Goal: Information Seeking & Learning: Learn about a topic

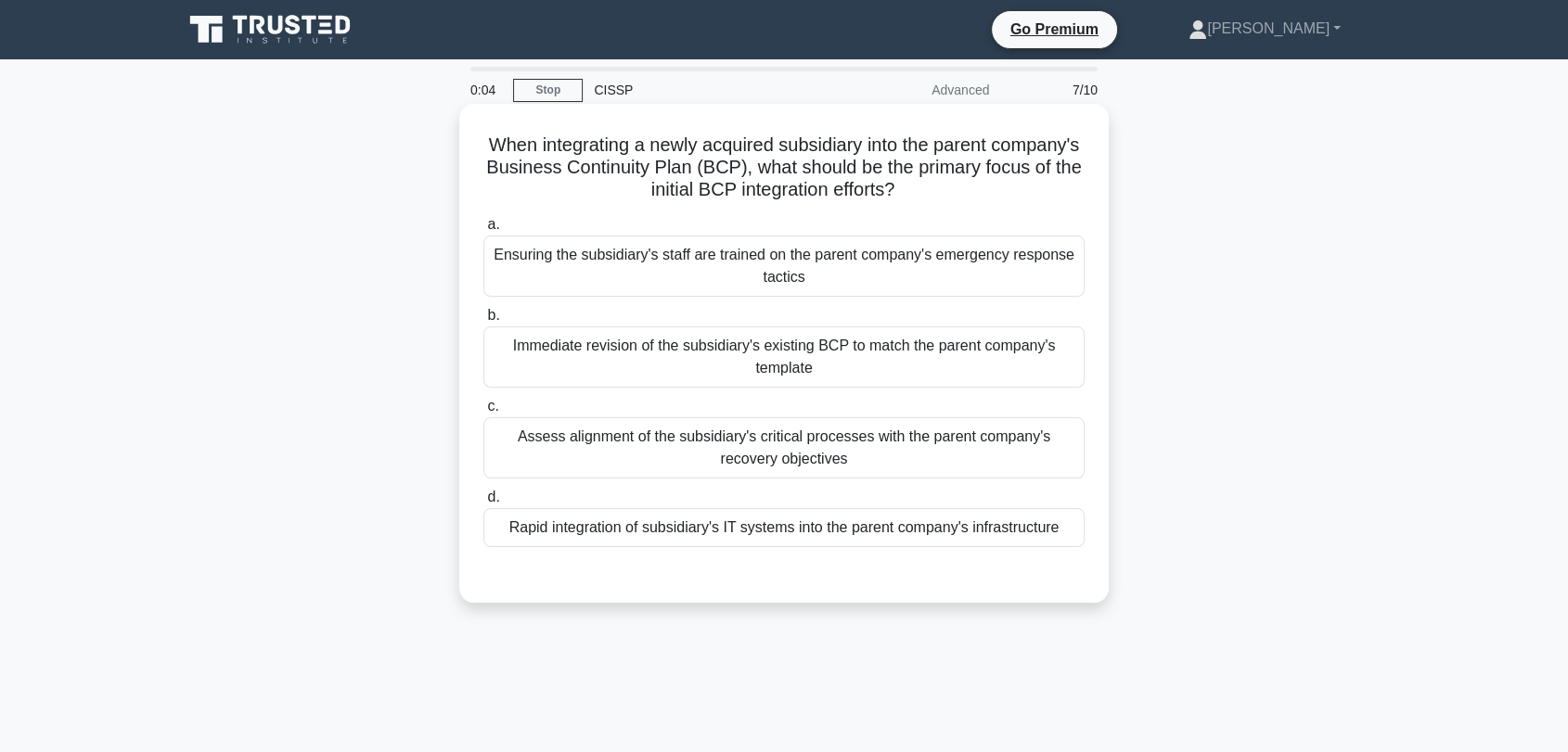
click at [714, 269] on div "Ensuring the subsidiary's staff are trained on the parent company's emergency r…" at bounding box center [784, 266] width 601 height 61
click at [483, 231] on input "a. Ensuring the subsidiary's staff are trained on the parent company's emergenc…" at bounding box center [483, 225] width 0 height 12
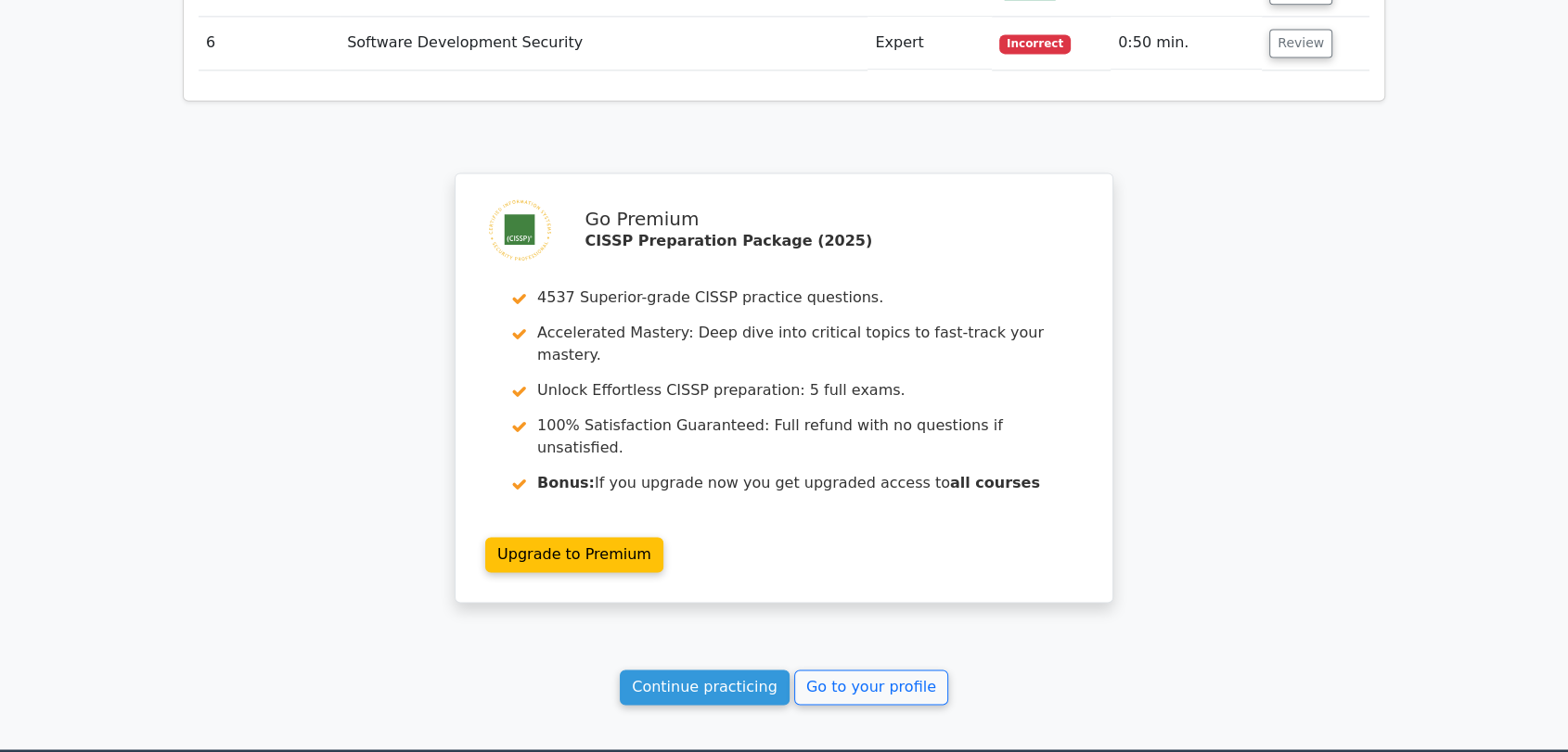
scroll to position [2754, 0]
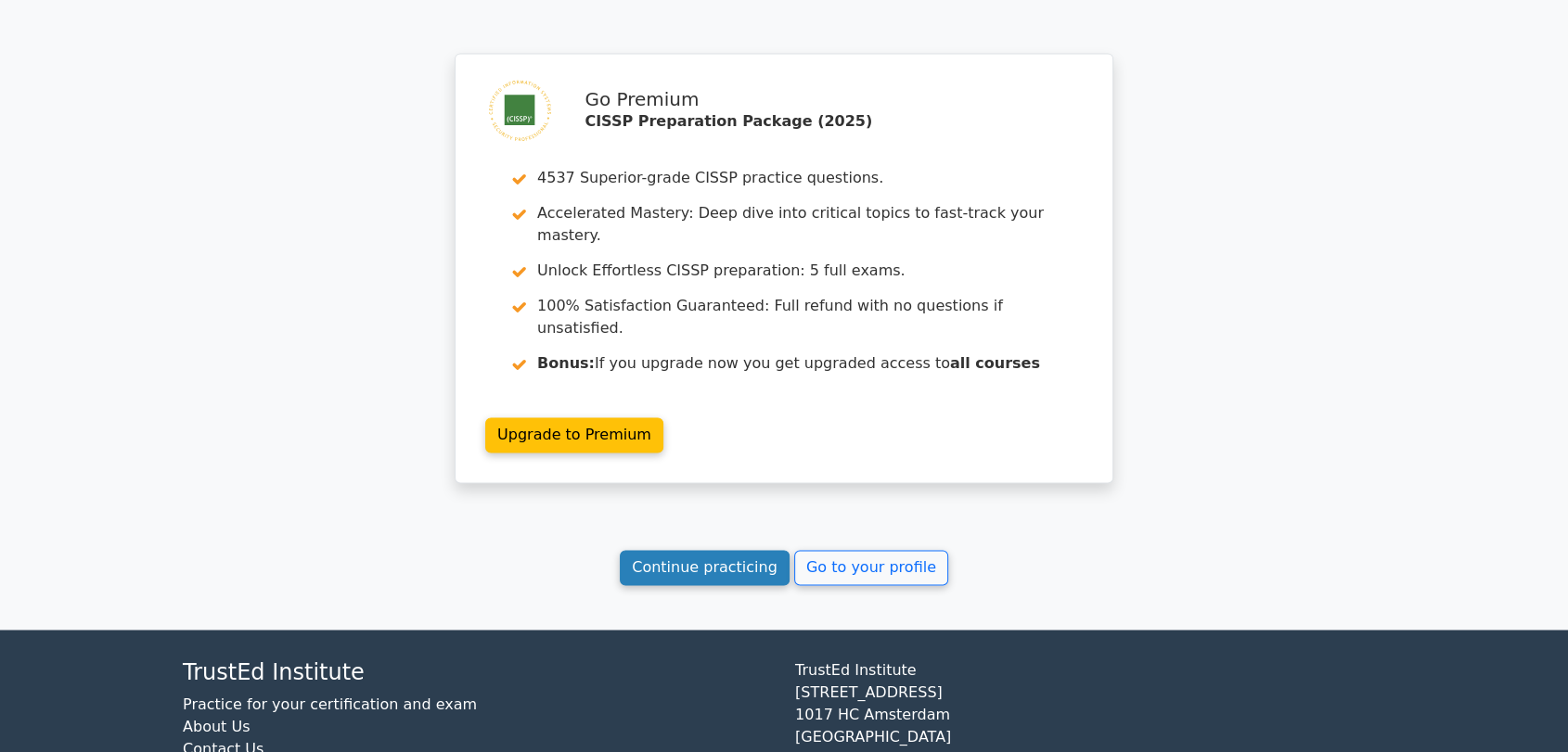
click at [724, 549] on link "Continue practicing" at bounding box center [705, 567] width 170 height 35
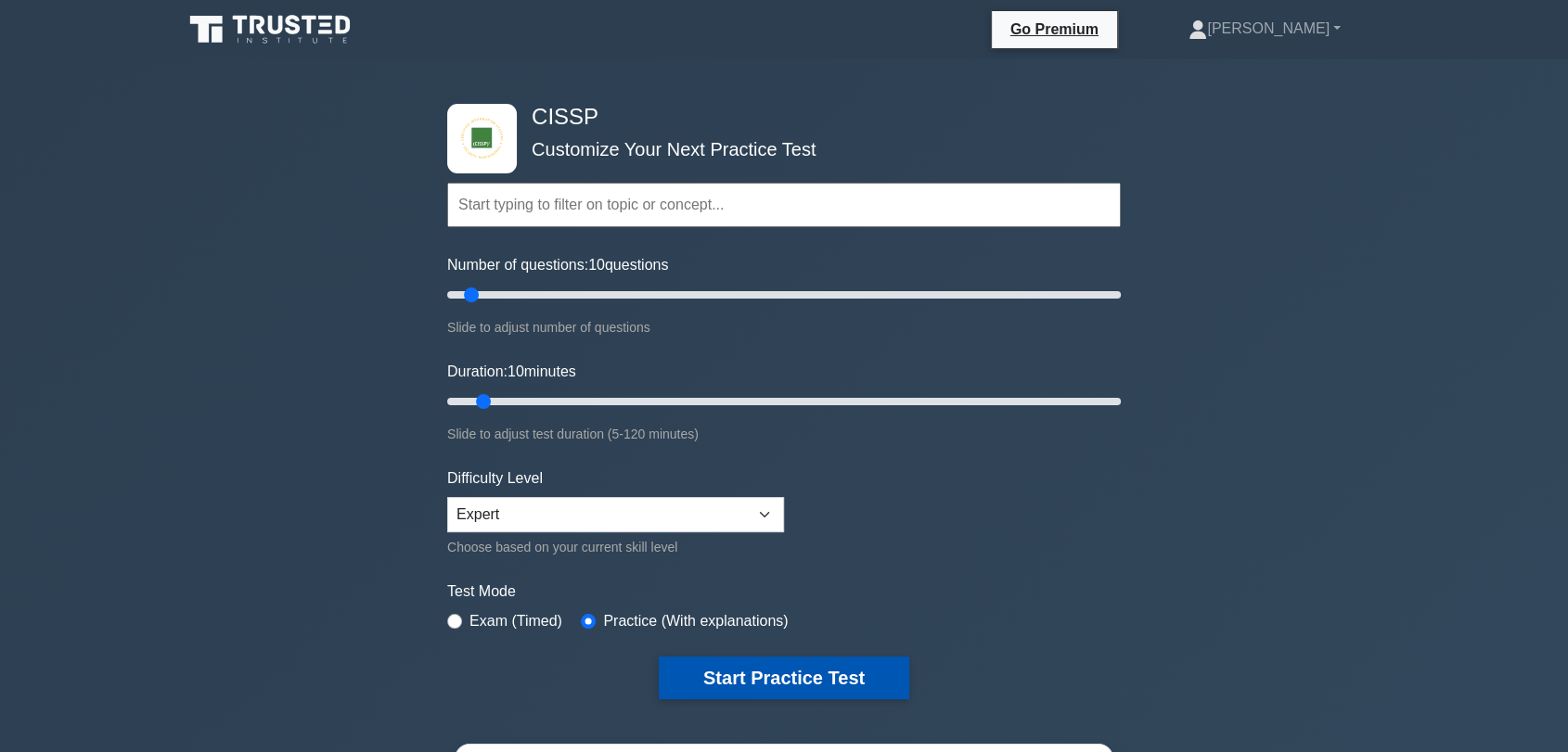
click at [729, 688] on button "Start Practice Test" at bounding box center [784, 678] width 250 height 43
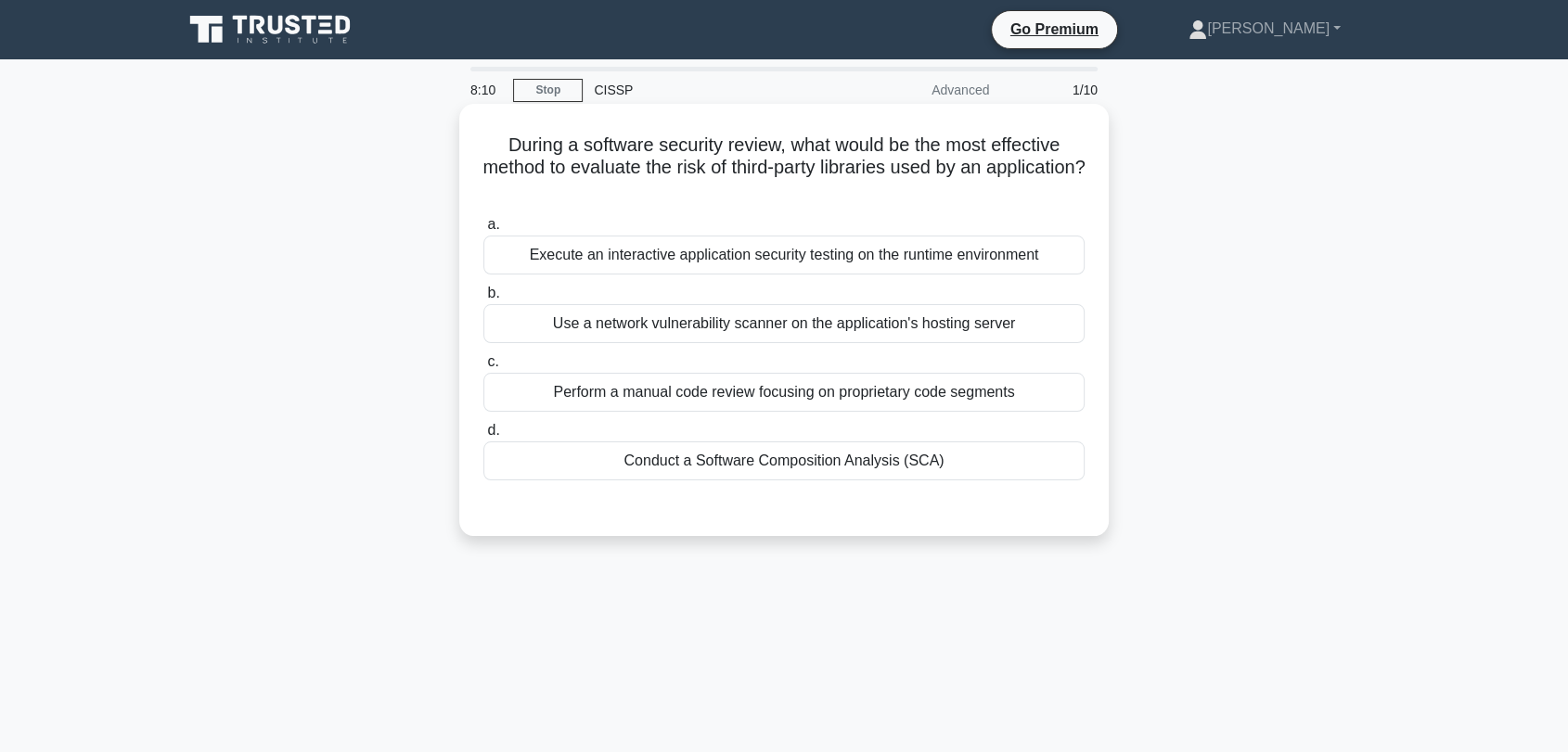
drag, startPoint x: 677, startPoint y: 147, endPoint x: 890, endPoint y: 187, distance: 216.7
click at [890, 187] on h5 "During a software security review, what would be the most effective method to e…" at bounding box center [784, 168] width 605 height 68
click at [814, 470] on div "Conduct a Software Composition Analysis (SCA)" at bounding box center [784, 461] width 601 height 39
click at [483, 436] on input "d. Conduct a Software Composition Analysis (SCA)" at bounding box center [483, 431] width 0 height 12
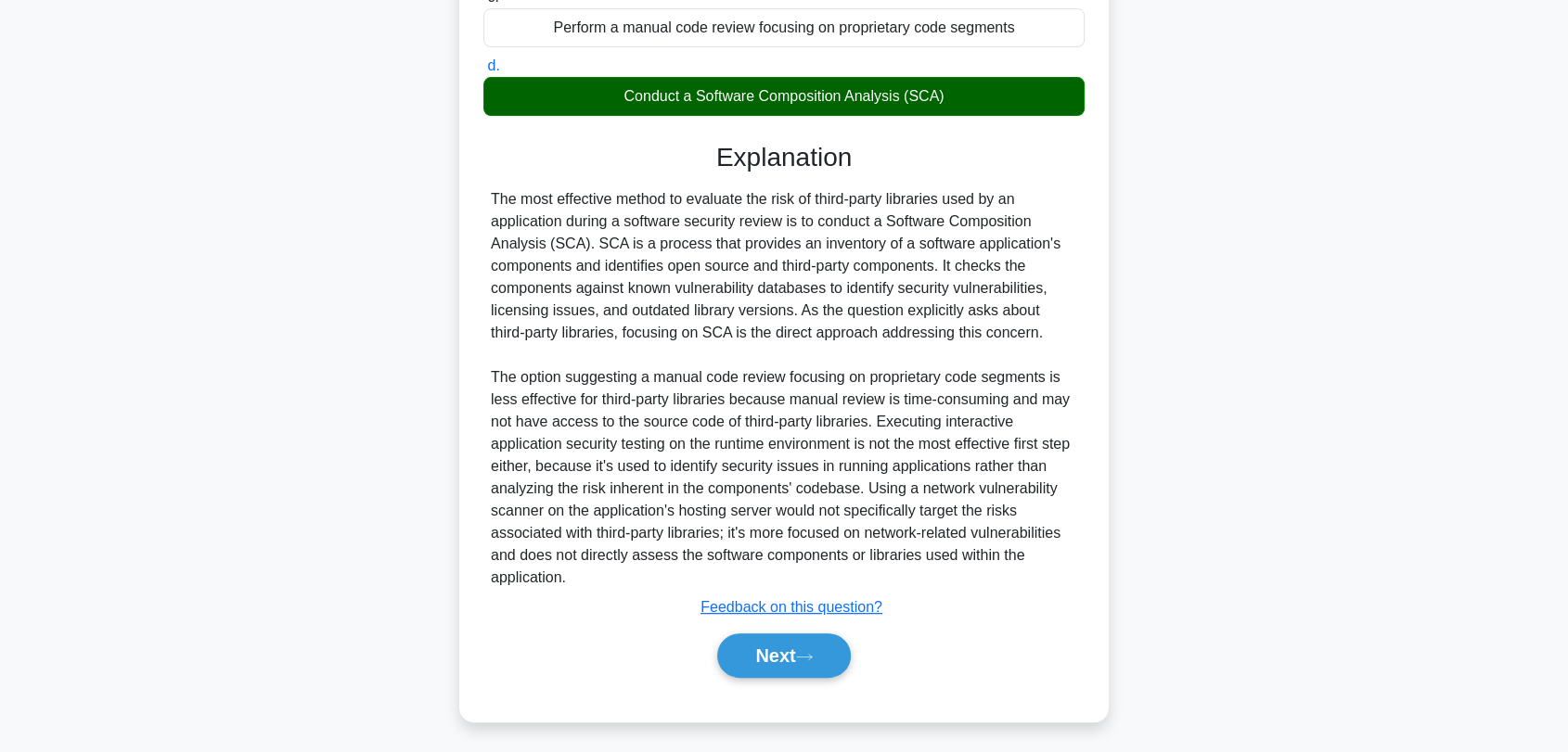
scroll to position [369, 0]
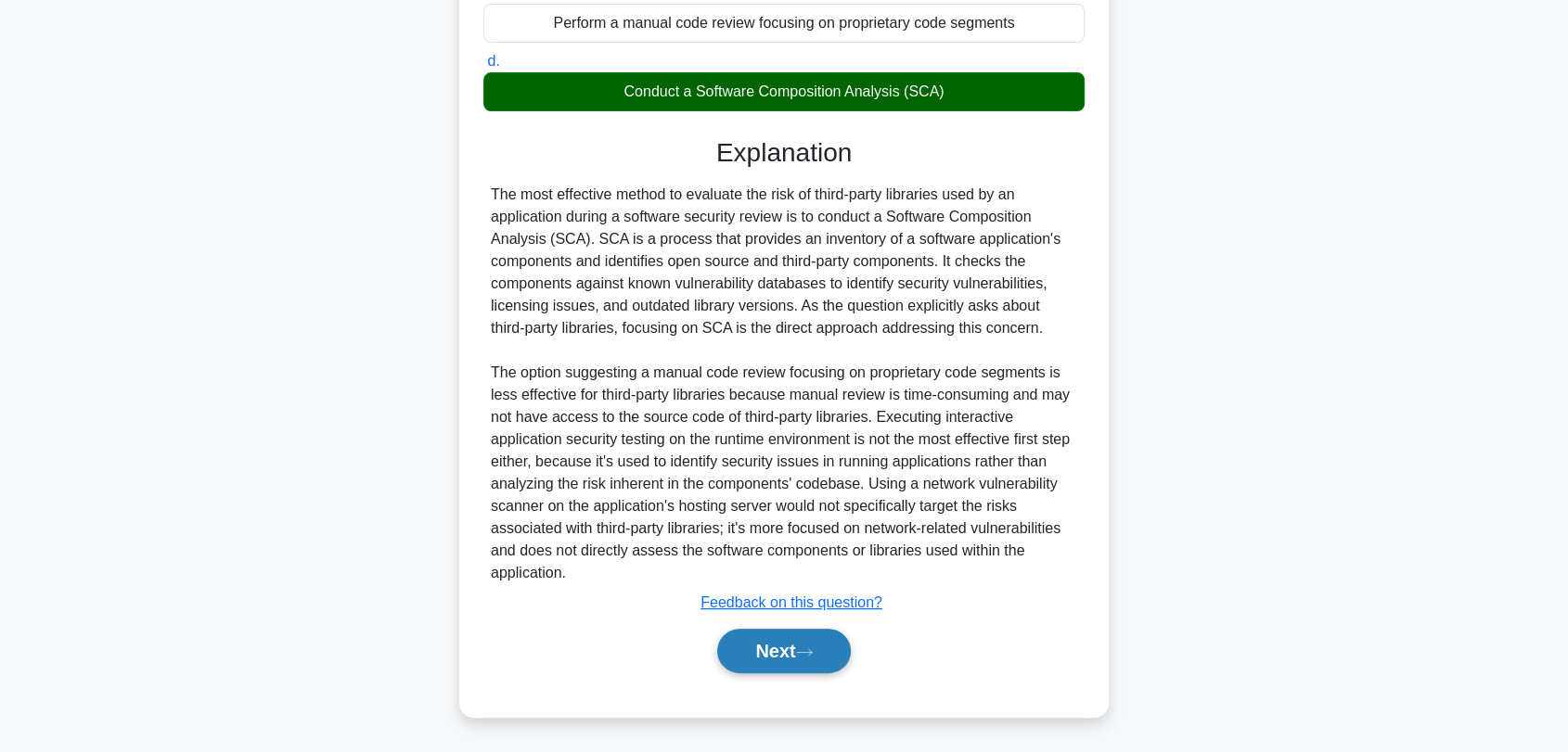
click at [781, 664] on button "Next" at bounding box center [784, 651] width 133 height 45
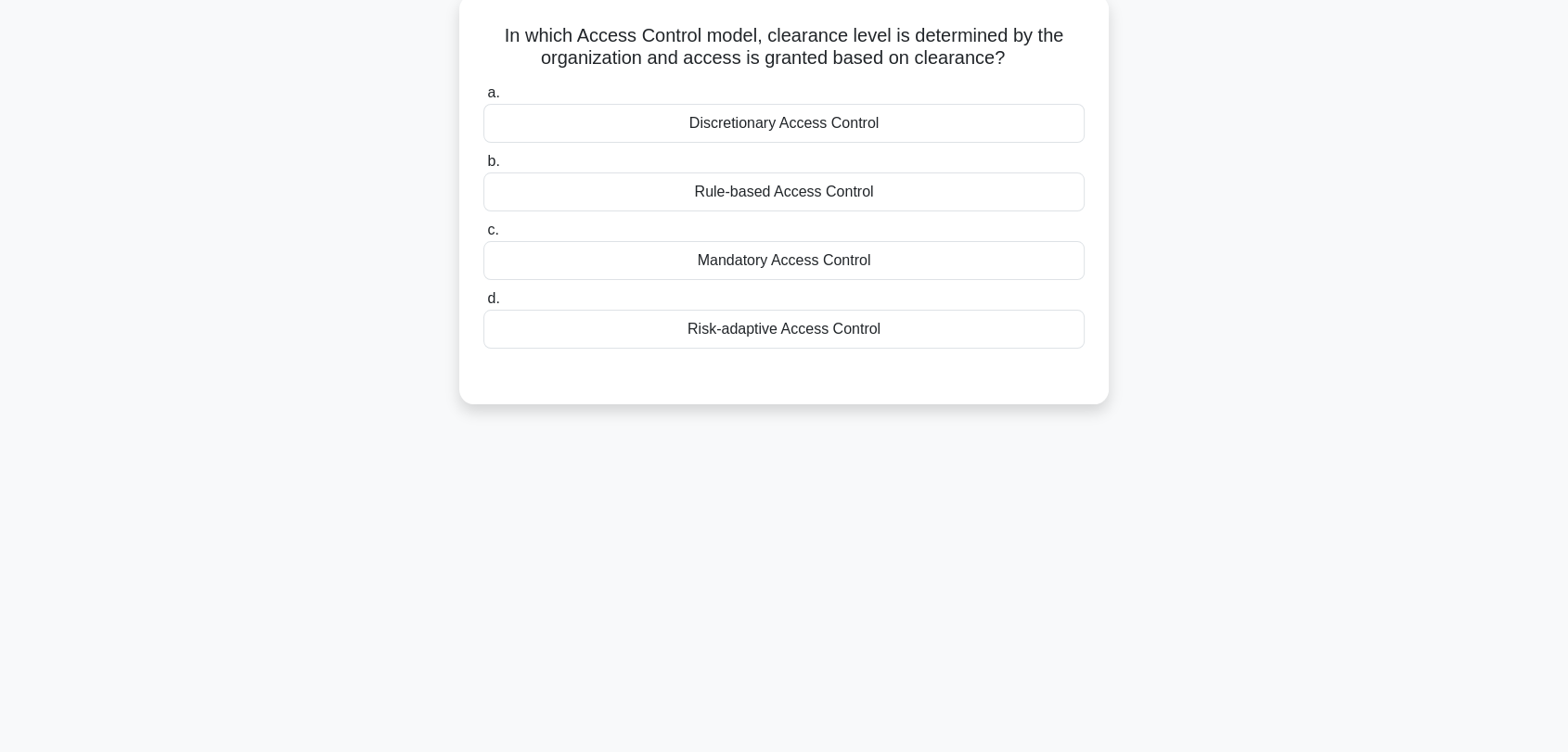
scroll to position [0, 0]
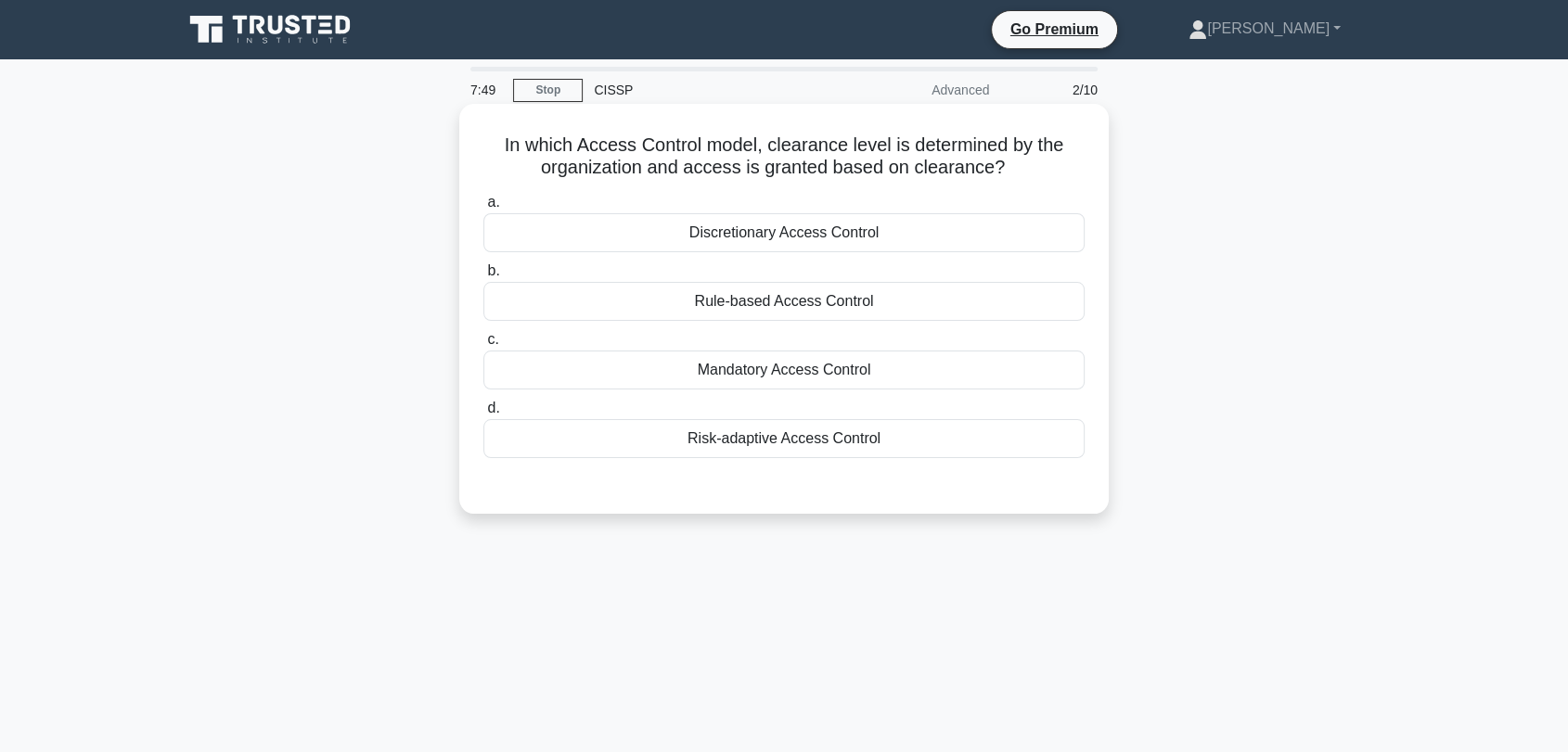
click at [819, 234] on div "Discretionary Access Control" at bounding box center [784, 233] width 601 height 39
click at [483, 208] on input "a. Discretionary Access Control" at bounding box center [483, 203] width 0 height 12
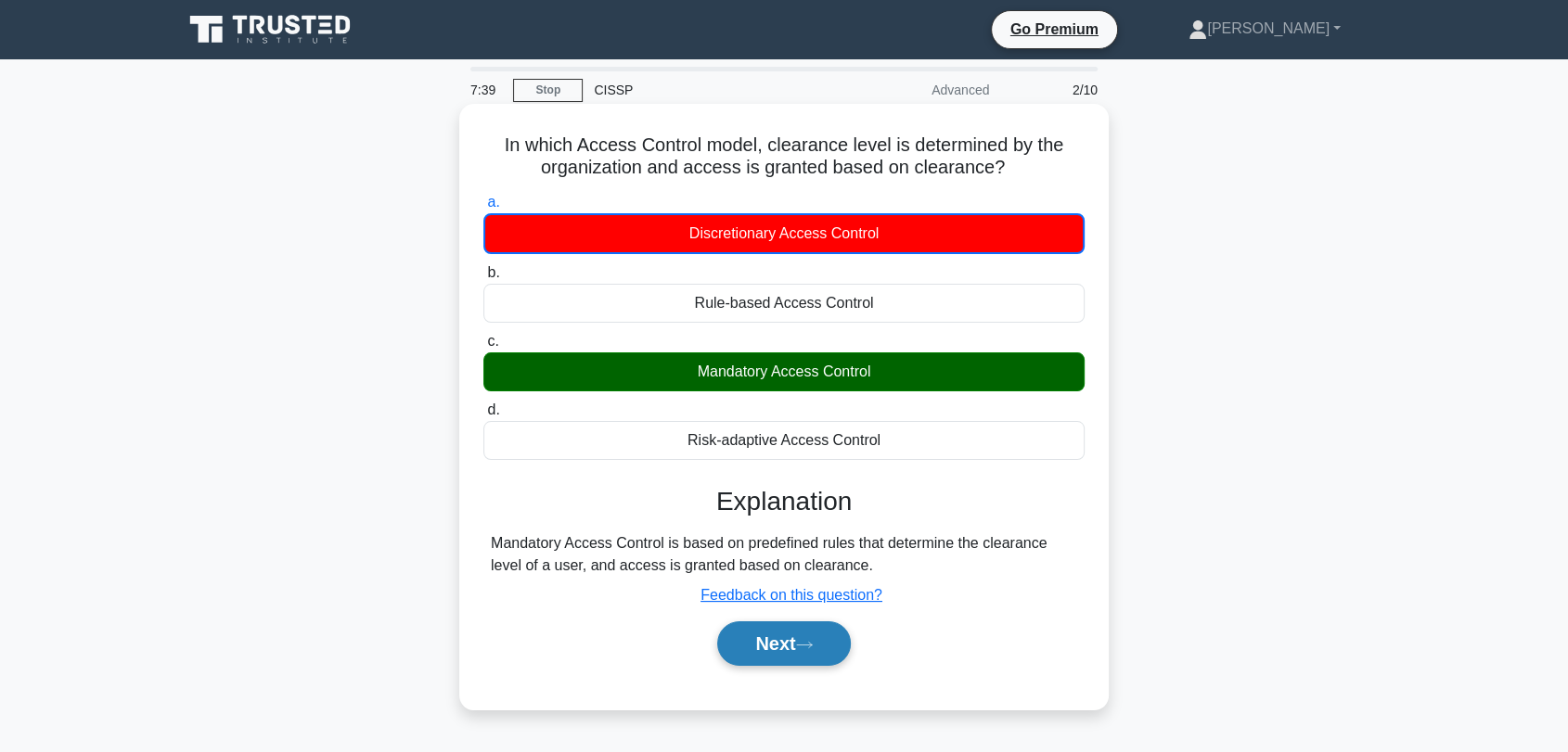
click at [816, 632] on button "Next" at bounding box center [784, 644] width 133 height 45
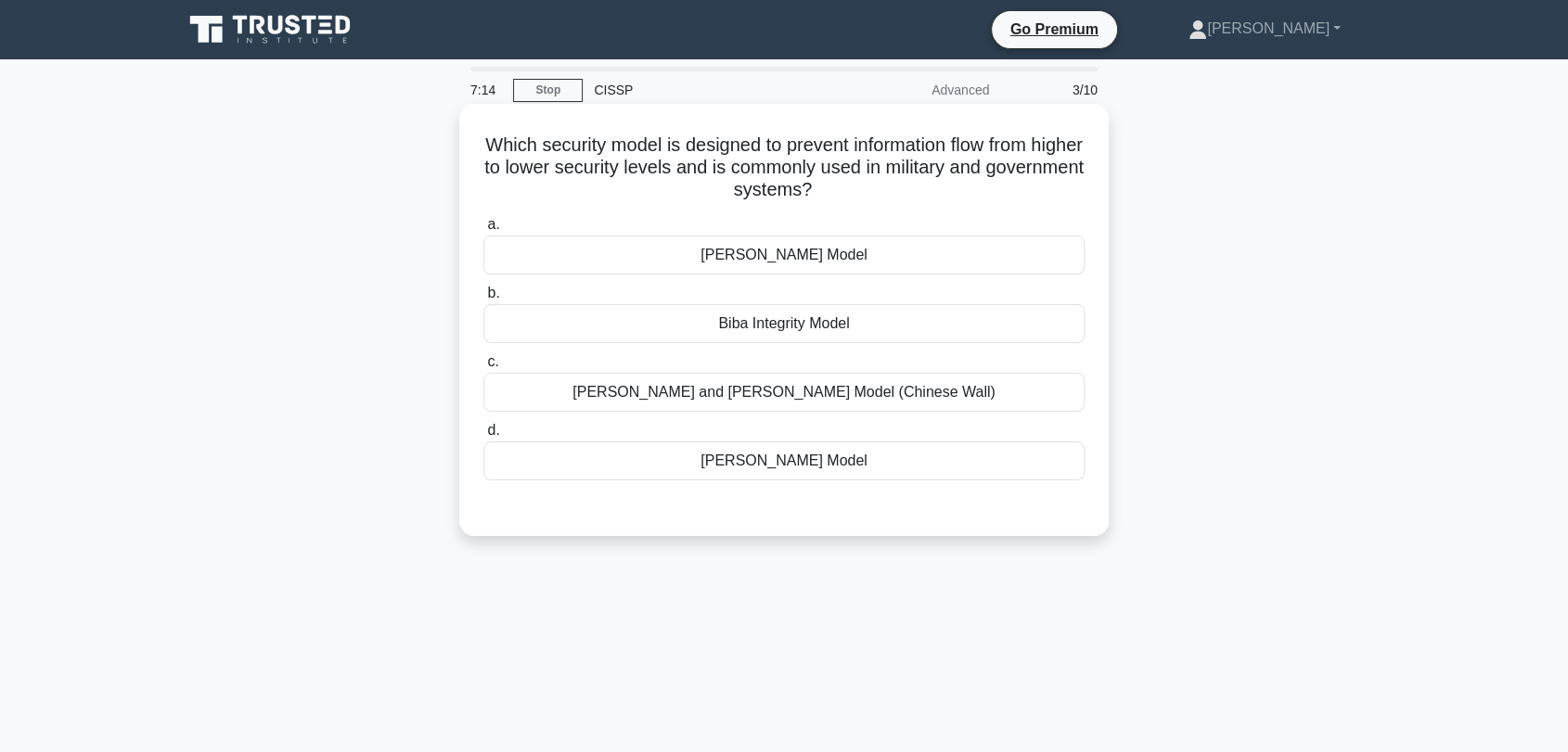
click at [858, 460] on div "Bell-LaPadula Model" at bounding box center [784, 461] width 601 height 39
click at [483, 436] on input "d. Bell-LaPadula Model" at bounding box center [483, 431] width 0 height 12
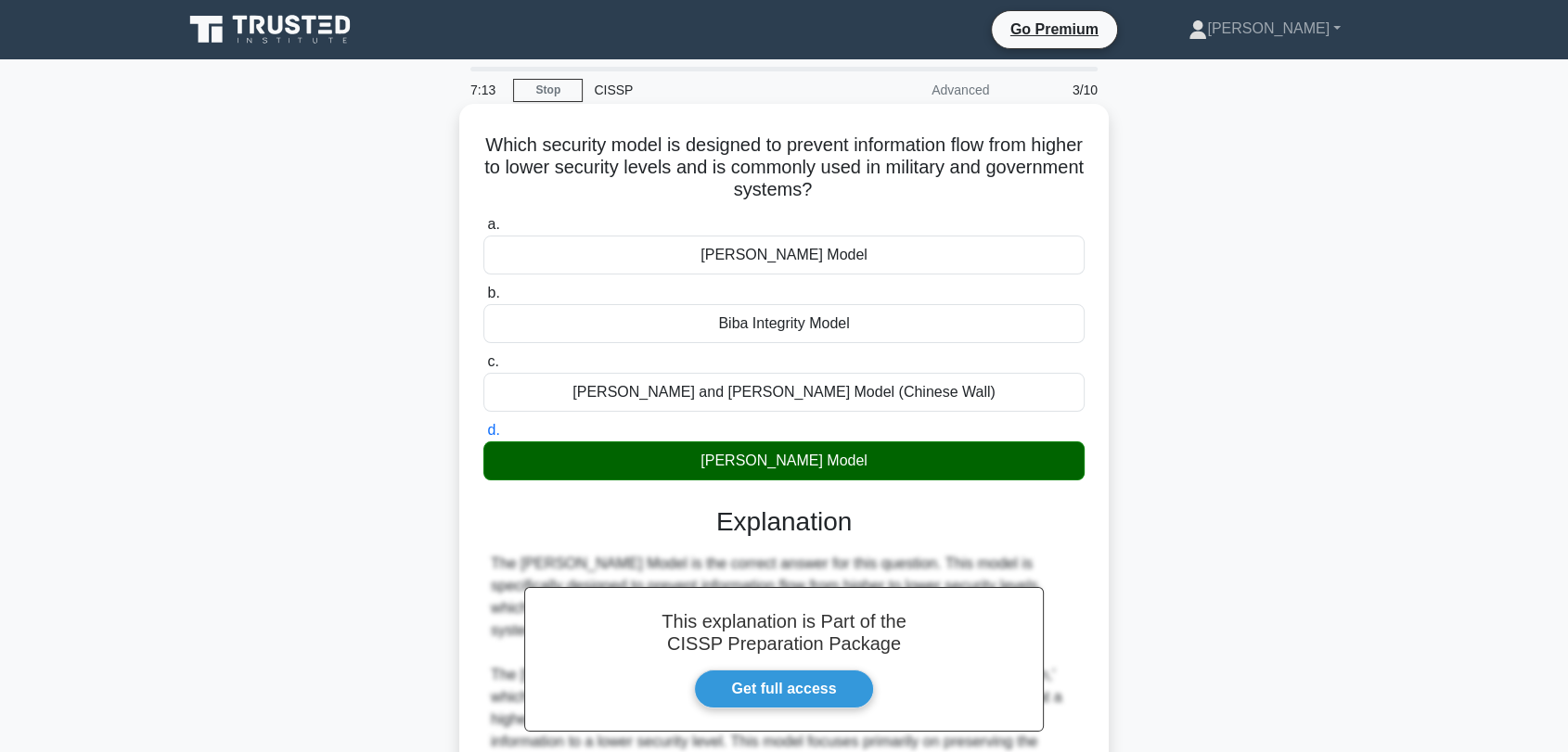
scroll to position [480, 0]
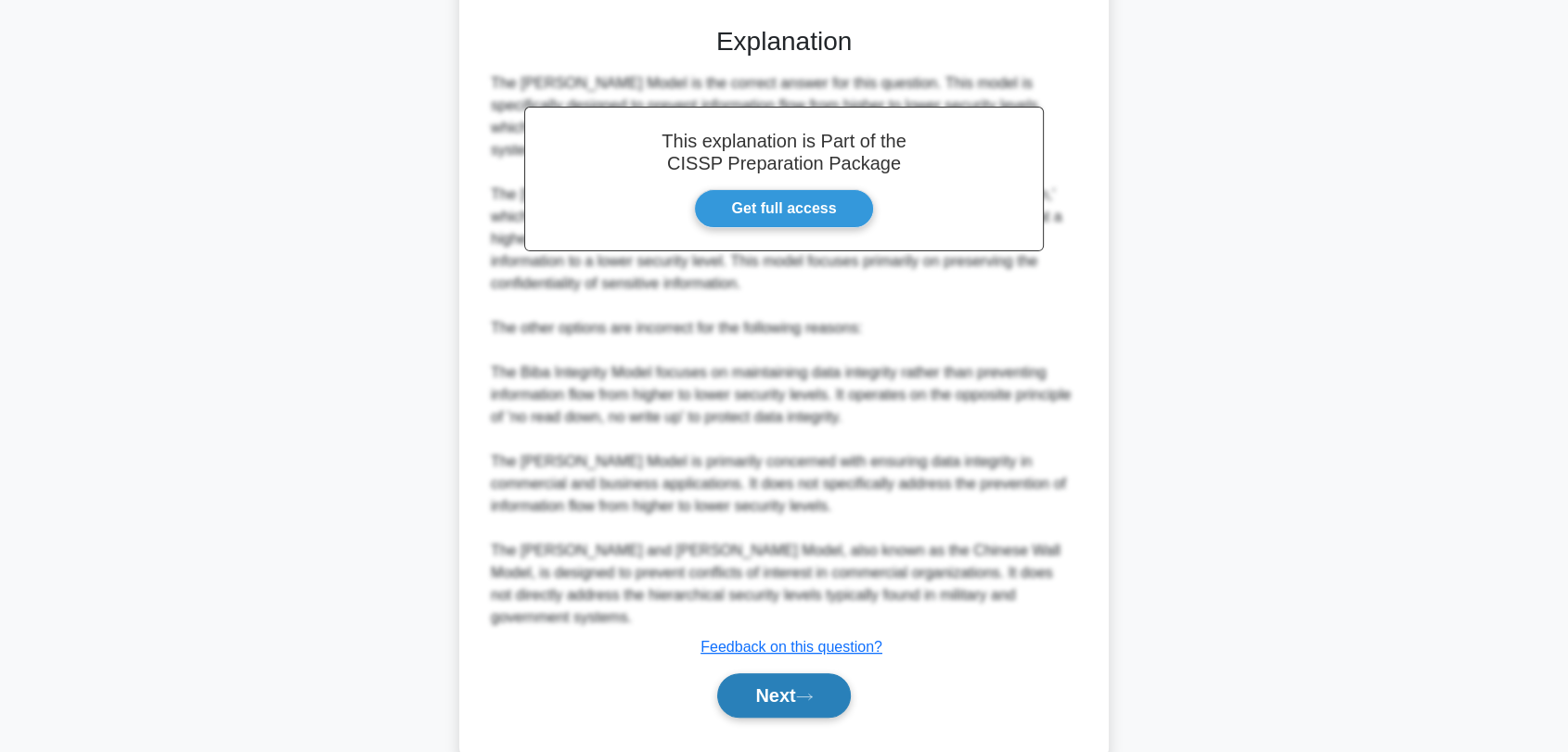
click at [801, 673] on button "Next" at bounding box center [784, 696] width 133 height 45
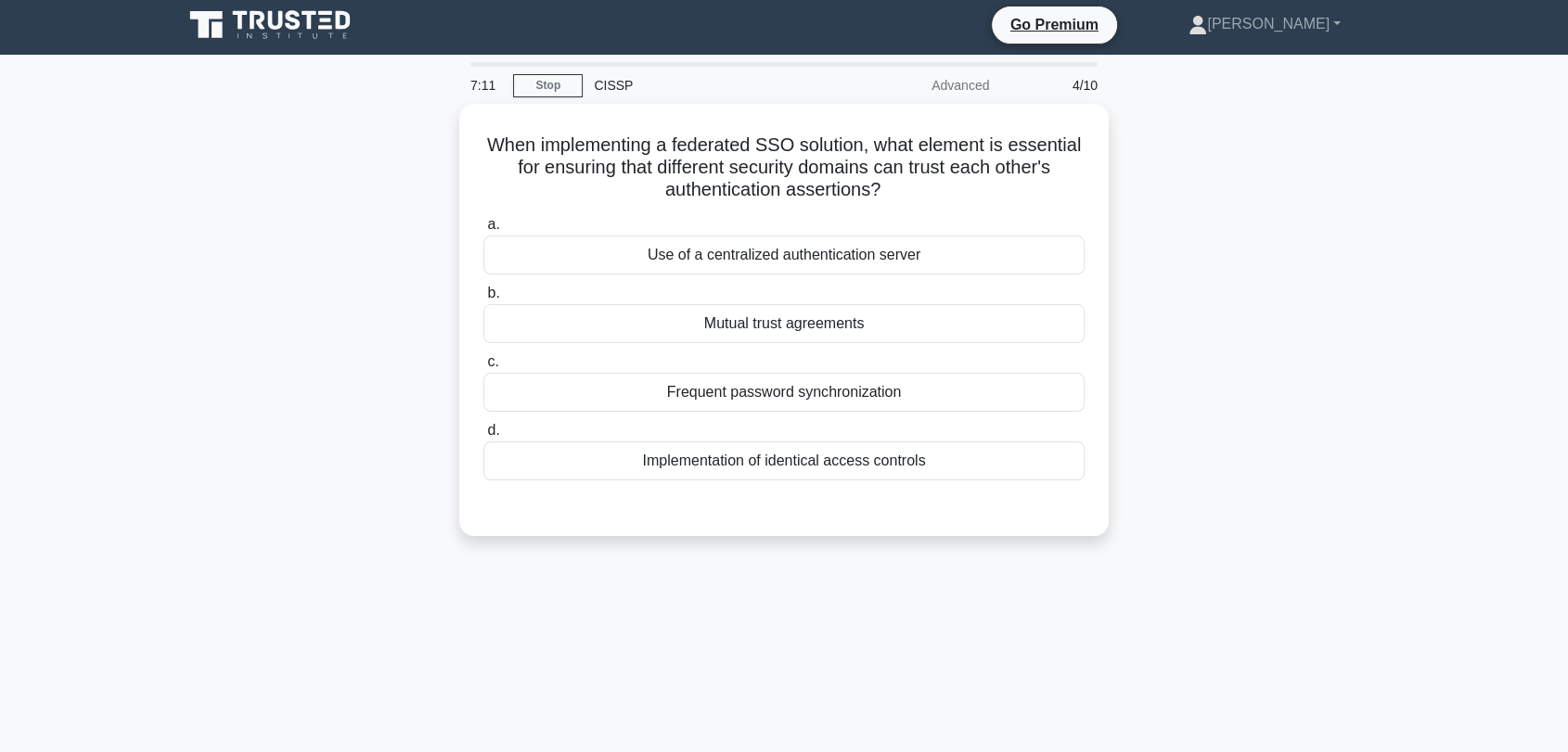
scroll to position [0, 0]
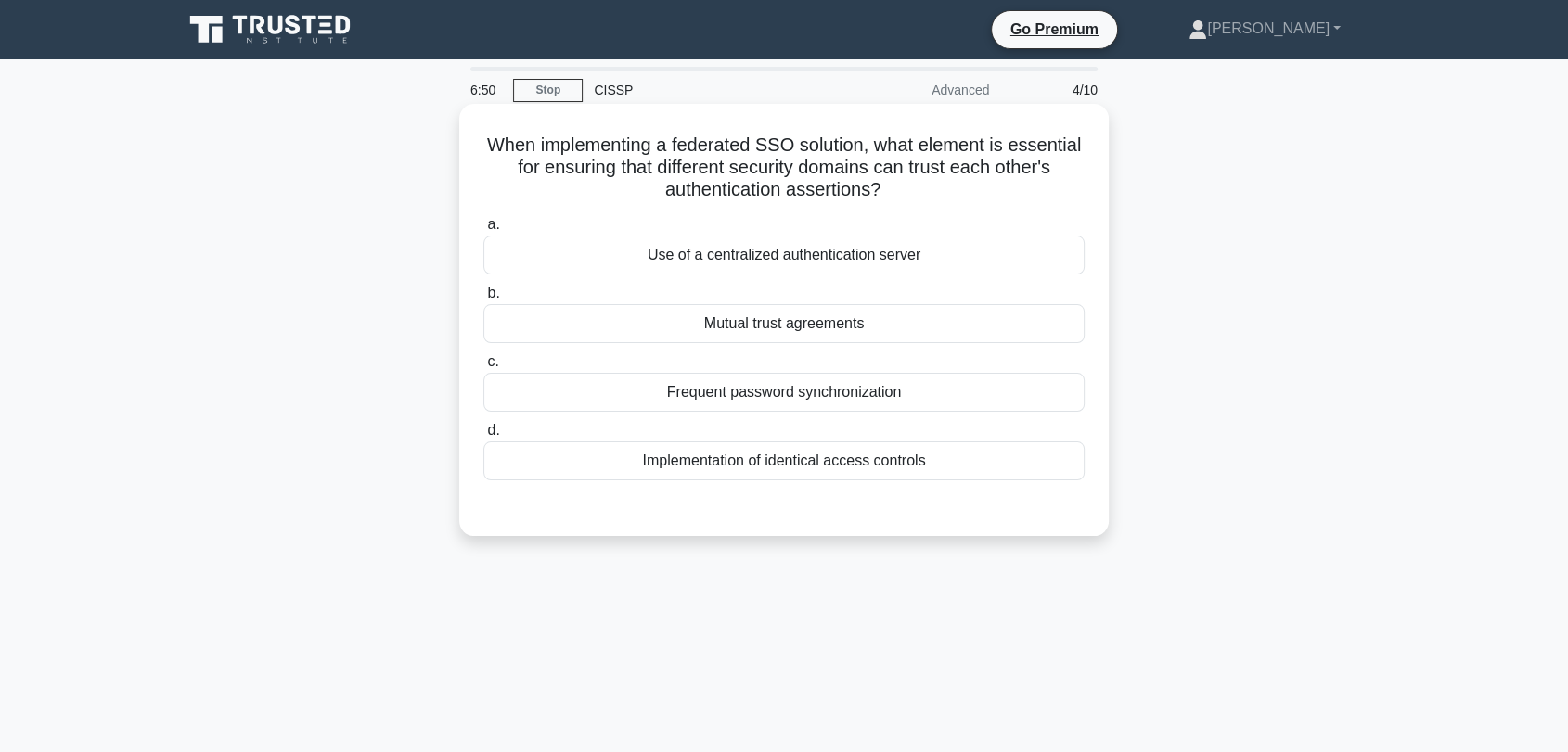
click at [927, 327] on div "Mutual trust agreements" at bounding box center [784, 323] width 601 height 39
click at [483, 299] on input "b. Mutual trust agreements" at bounding box center [483, 293] width 0 height 12
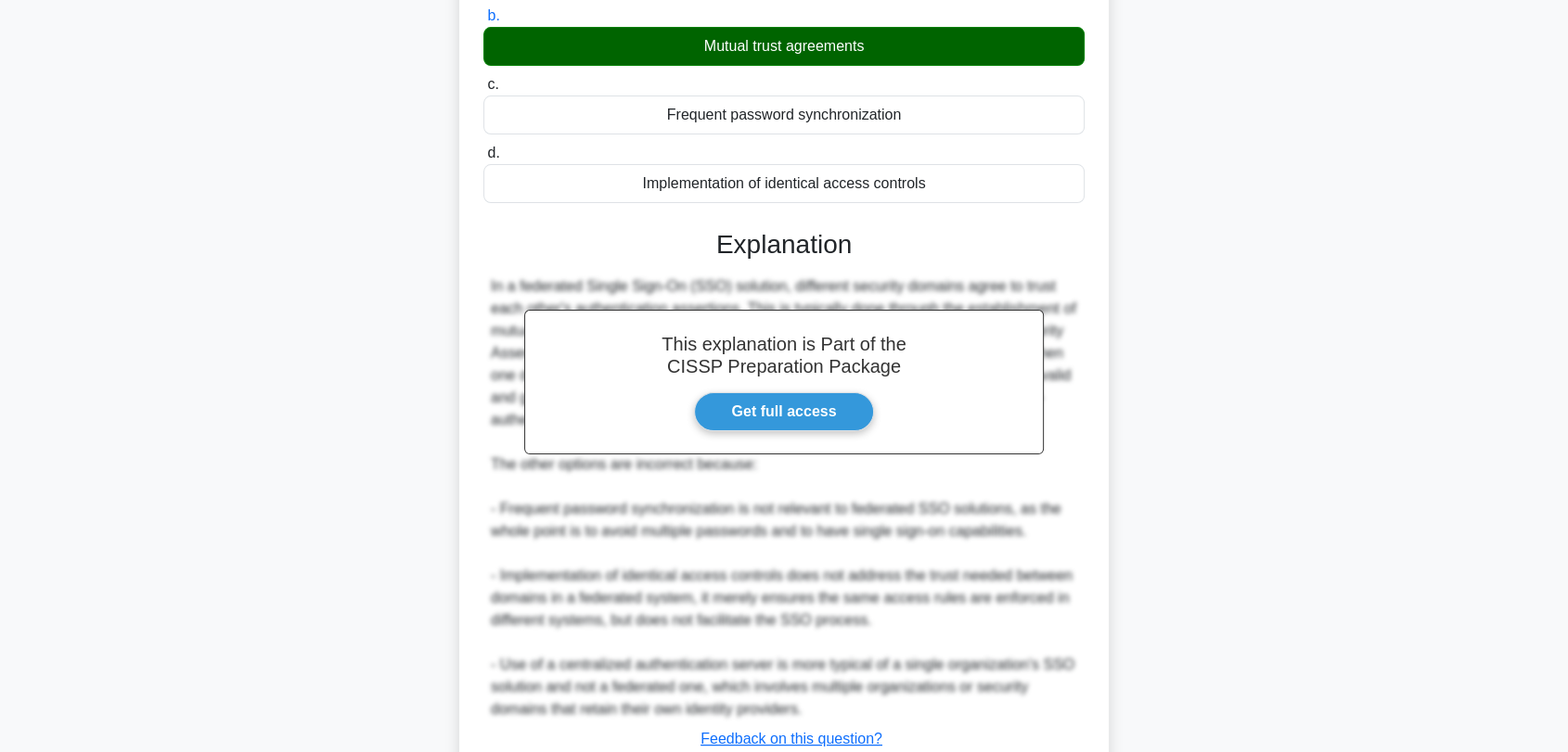
scroll to position [392, 0]
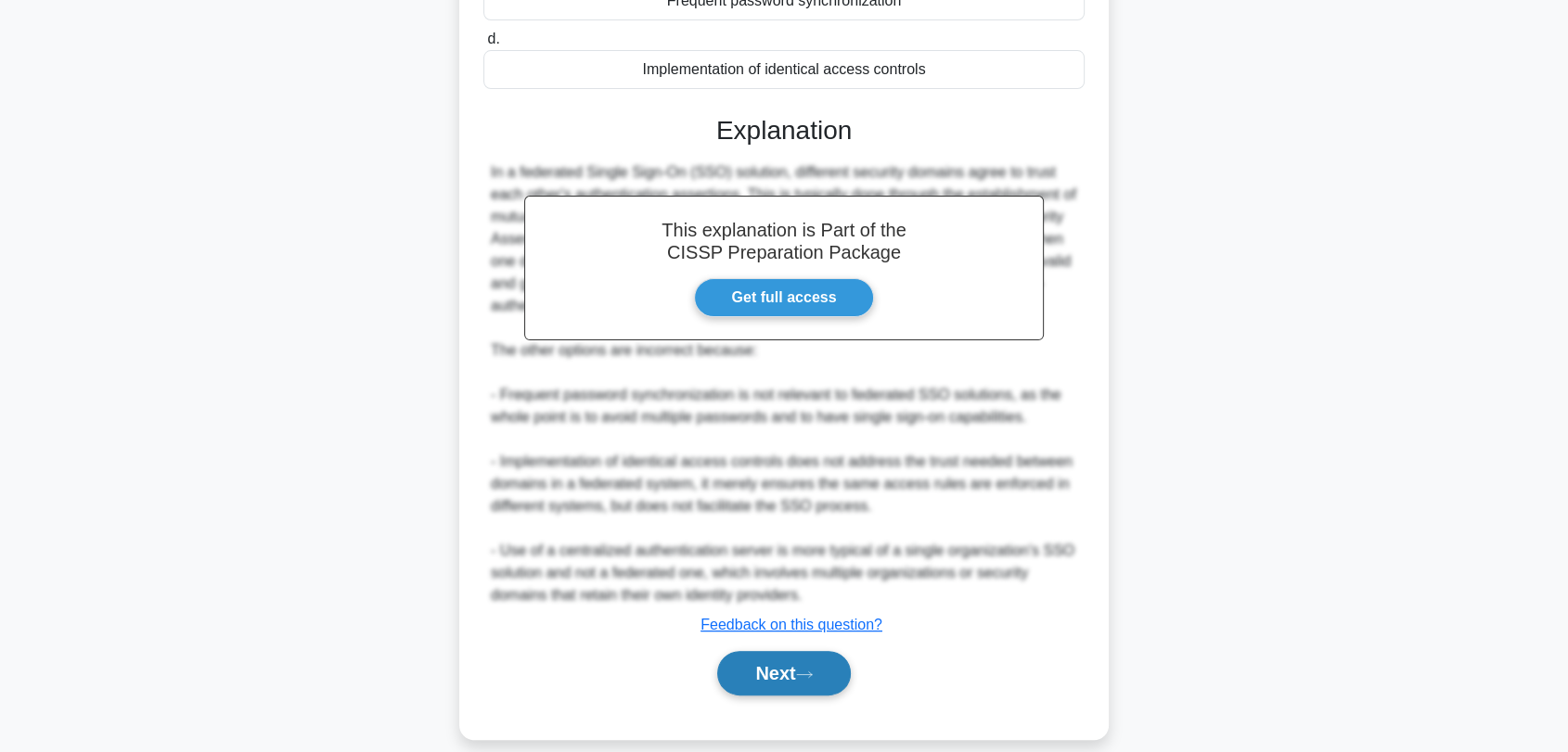
click at [801, 659] on button "Next" at bounding box center [784, 673] width 133 height 45
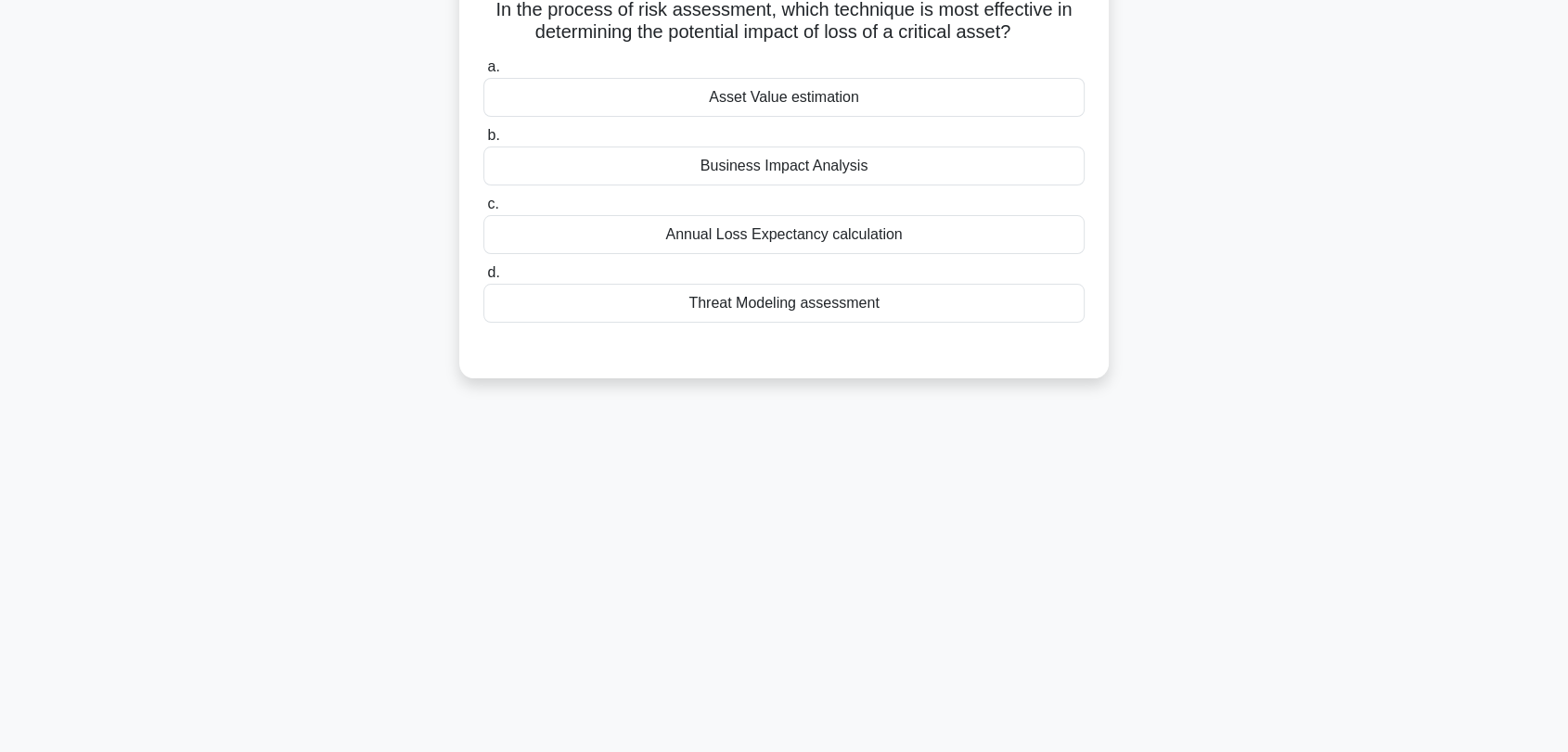
scroll to position [0, 0]
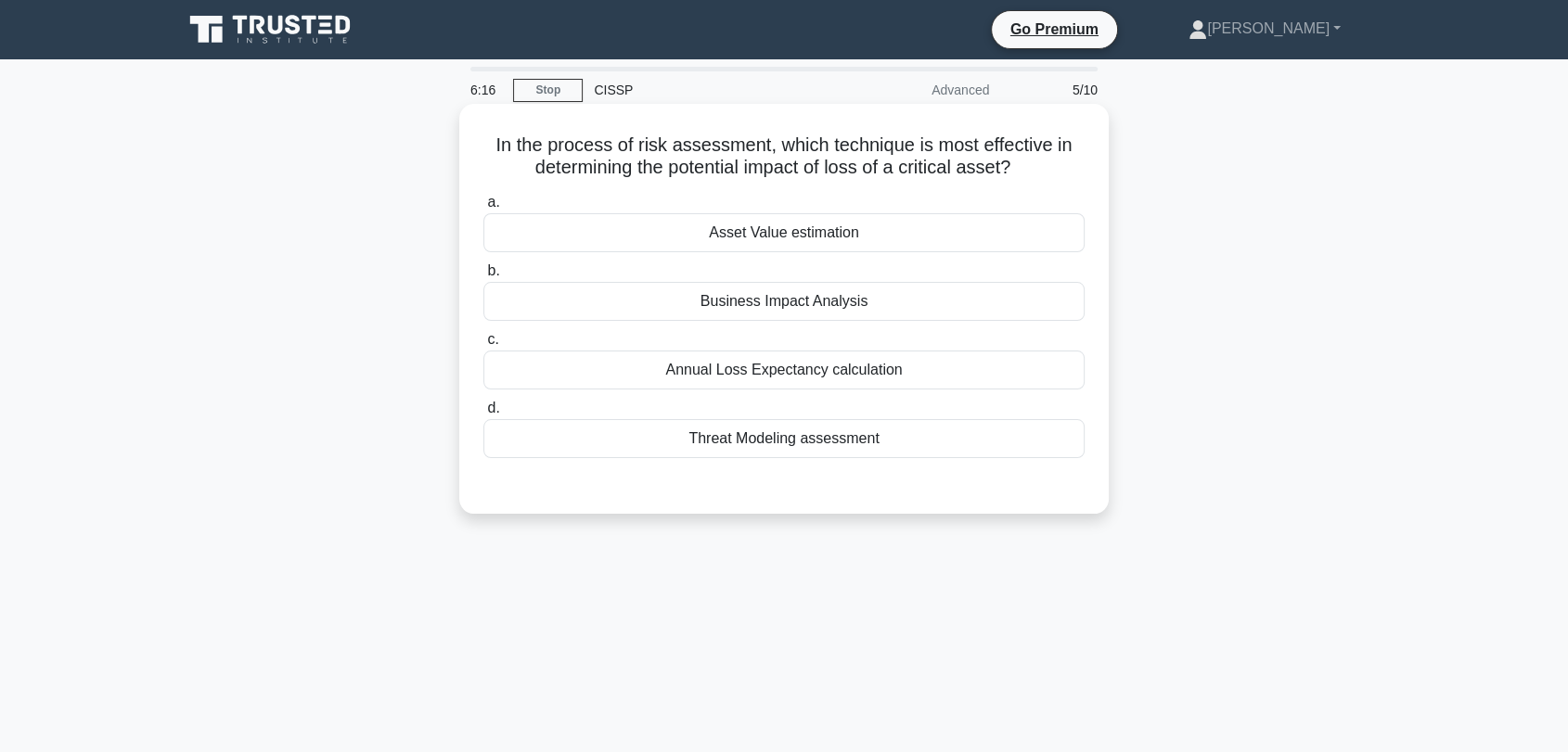
click at [933, 372] on div "Annual Loss Expectancy calculation" at bounding box center [784, 370] width 601 height 39
click at [483, 346] on input "c. Annual Loss Expectancy calculation" at bounding box center [483, 340] width 0 height 12
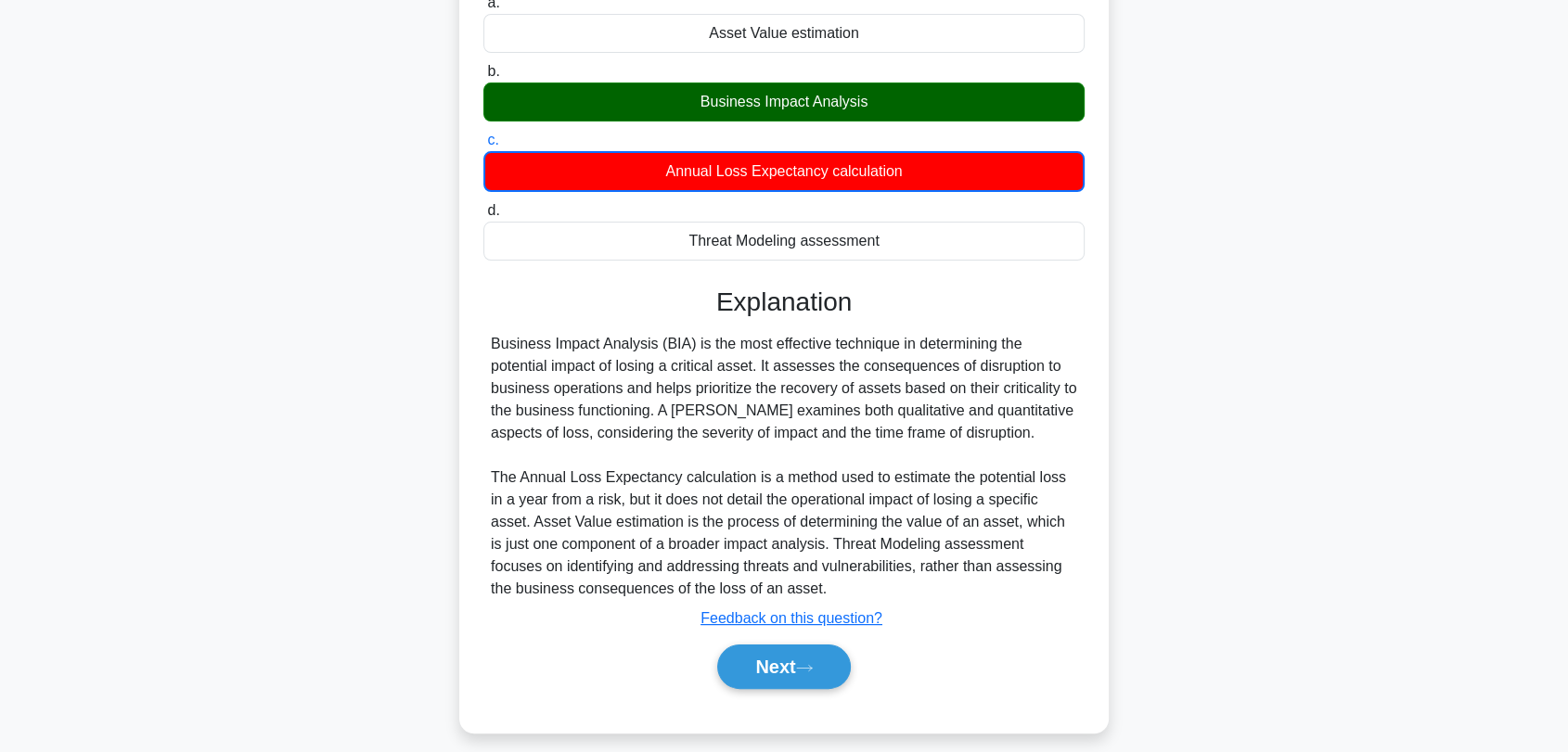
scroll to position [250, 0]
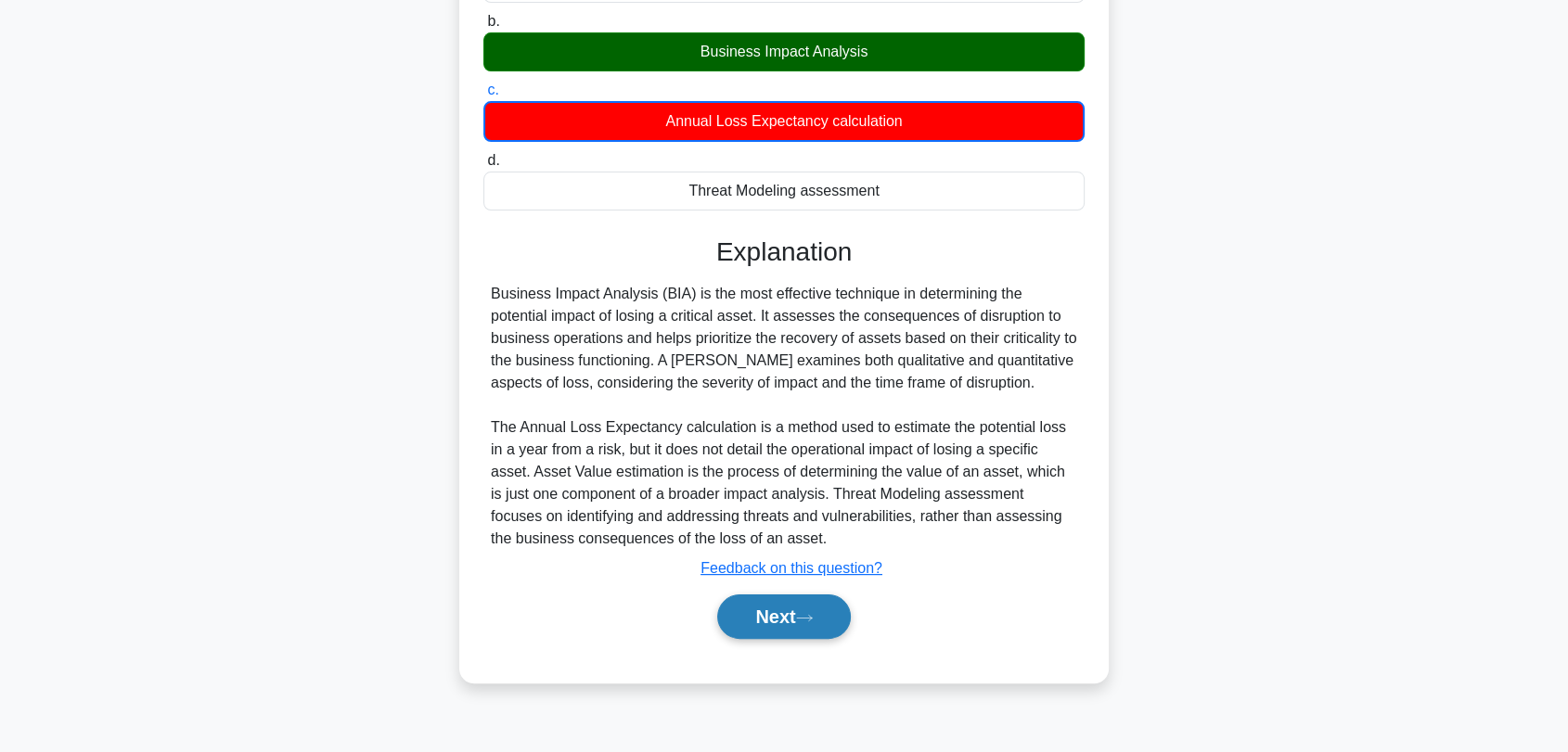
click at [814, 602] on button "Next" at bounding box center [784, 617] width 133 height 45
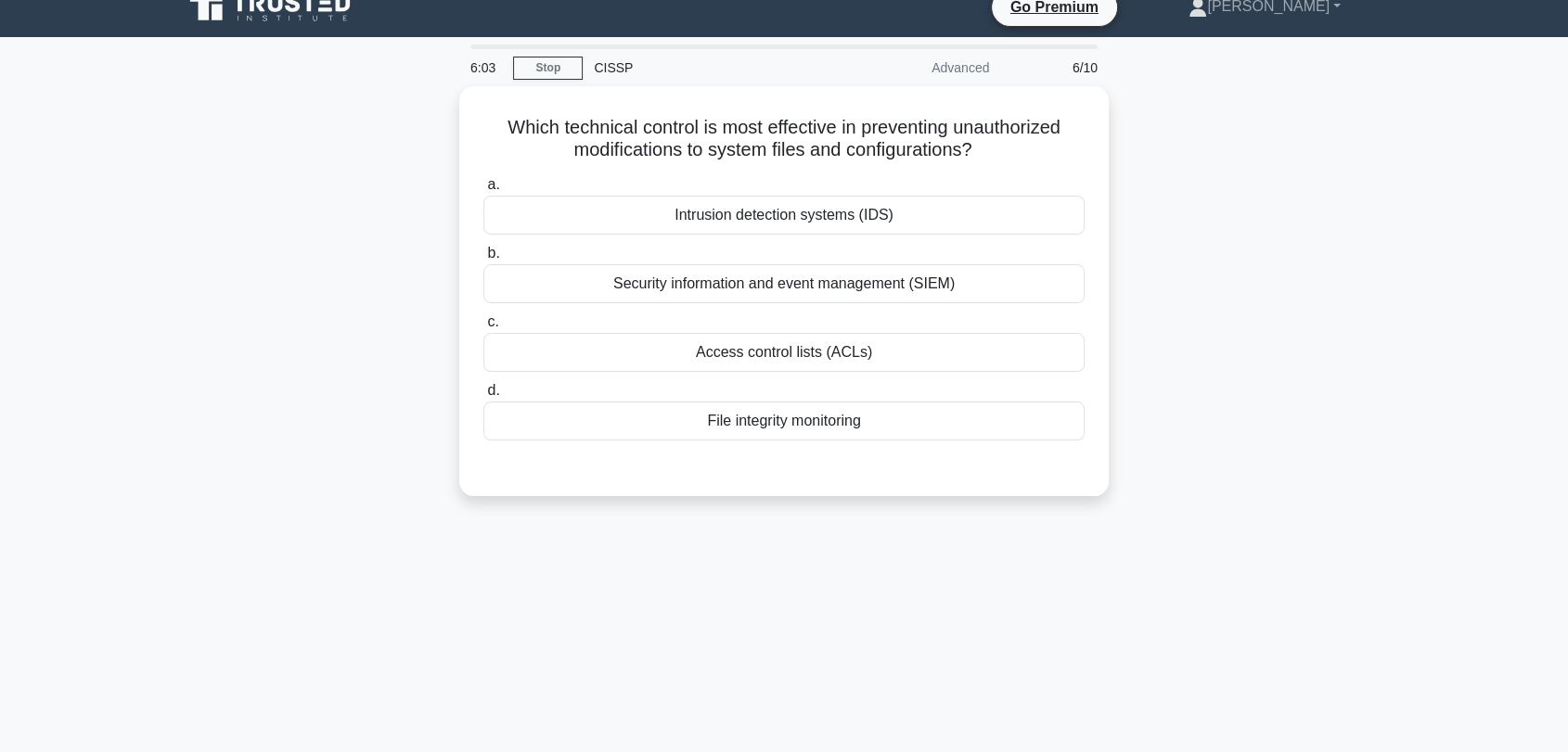
scroll to position [0, 0]
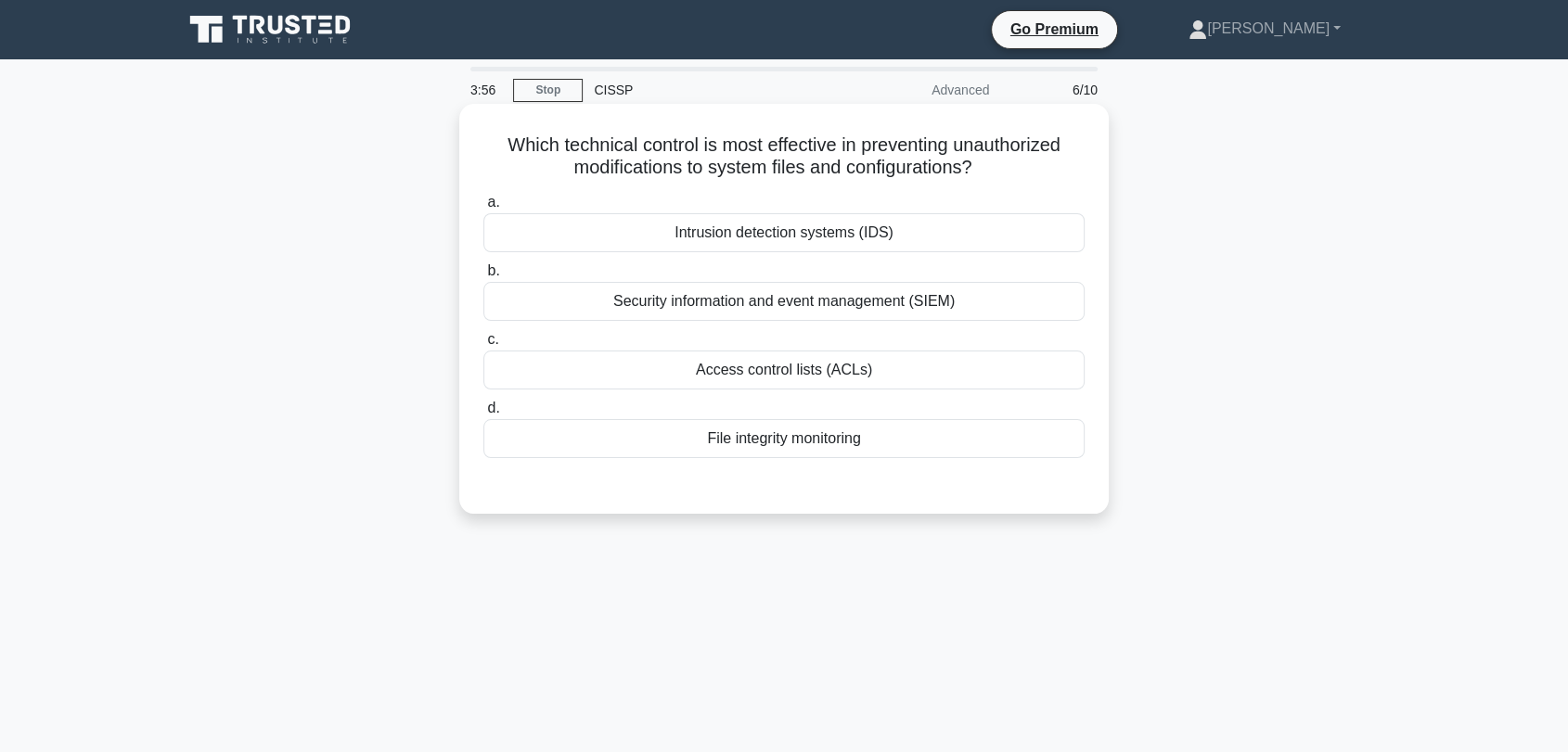
click at [846, 357] on div "Access control lists (ACLs)" at bounding box center [784, 370] width 601 height 39
click at [483, 346] on input "c. Access control lists (ACLs)" at bounding box center [483, 340] width 0 height 12
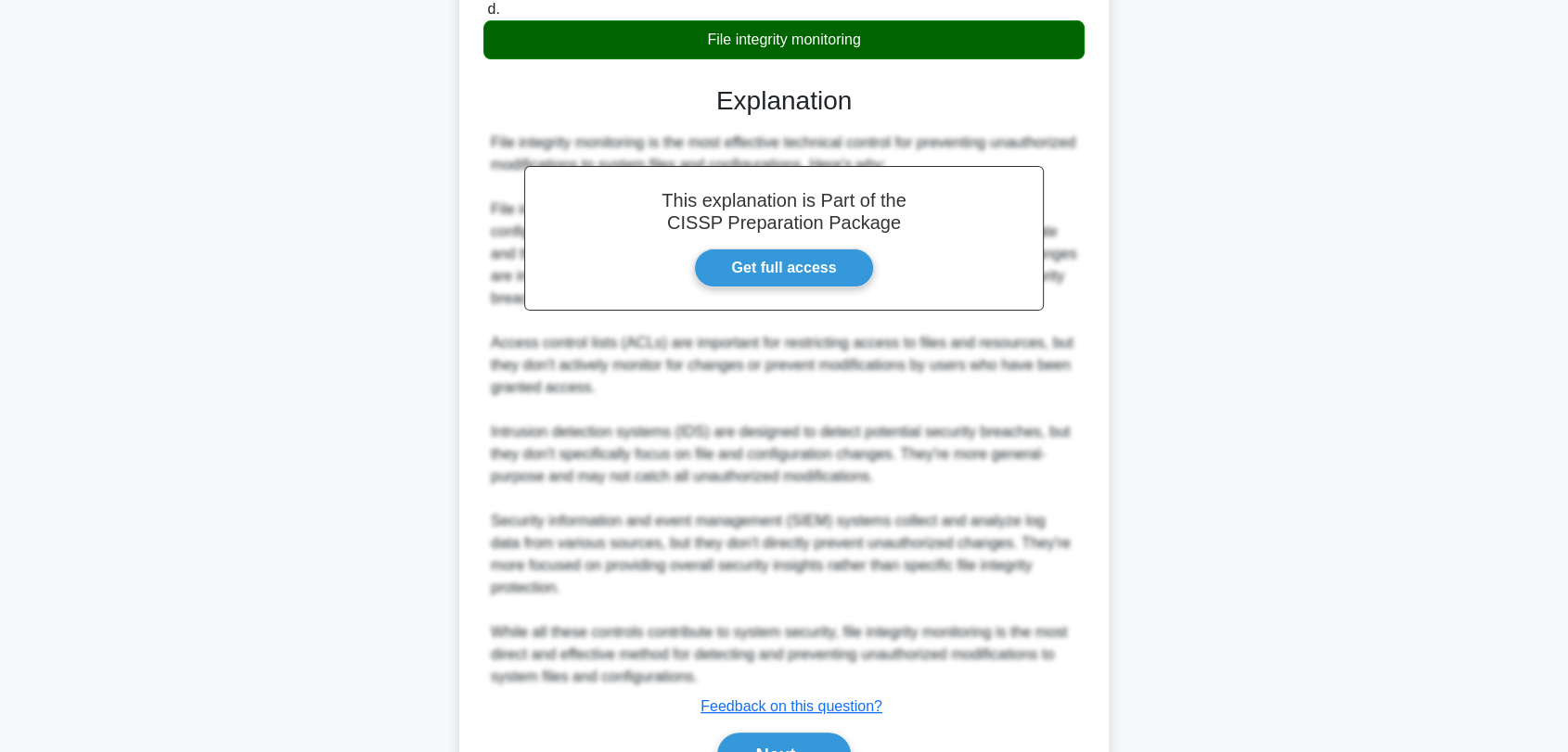
scroll to position [482, 0]
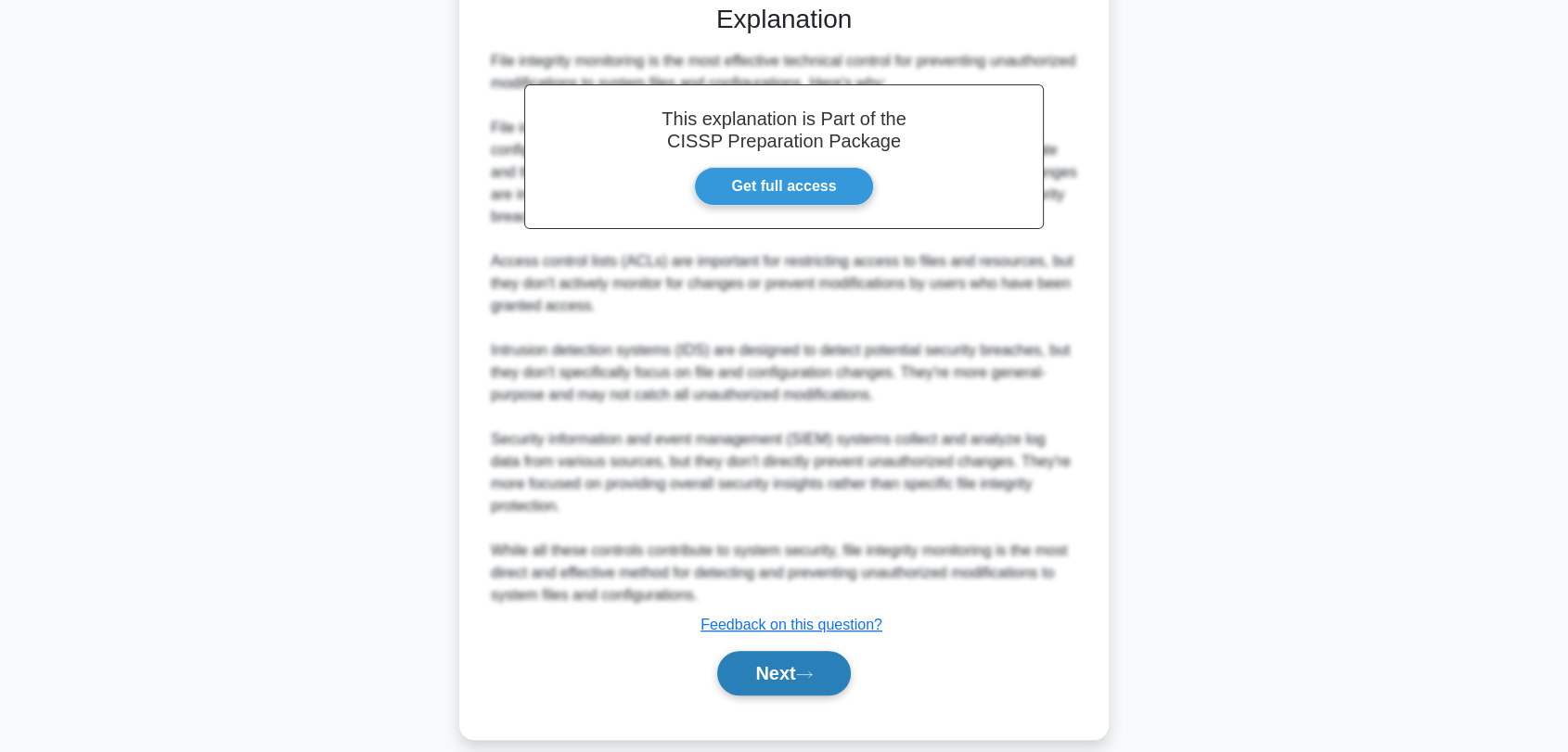
click at [780, 651] on button "Next" at bounding box center [784, 673] width 133 height 45
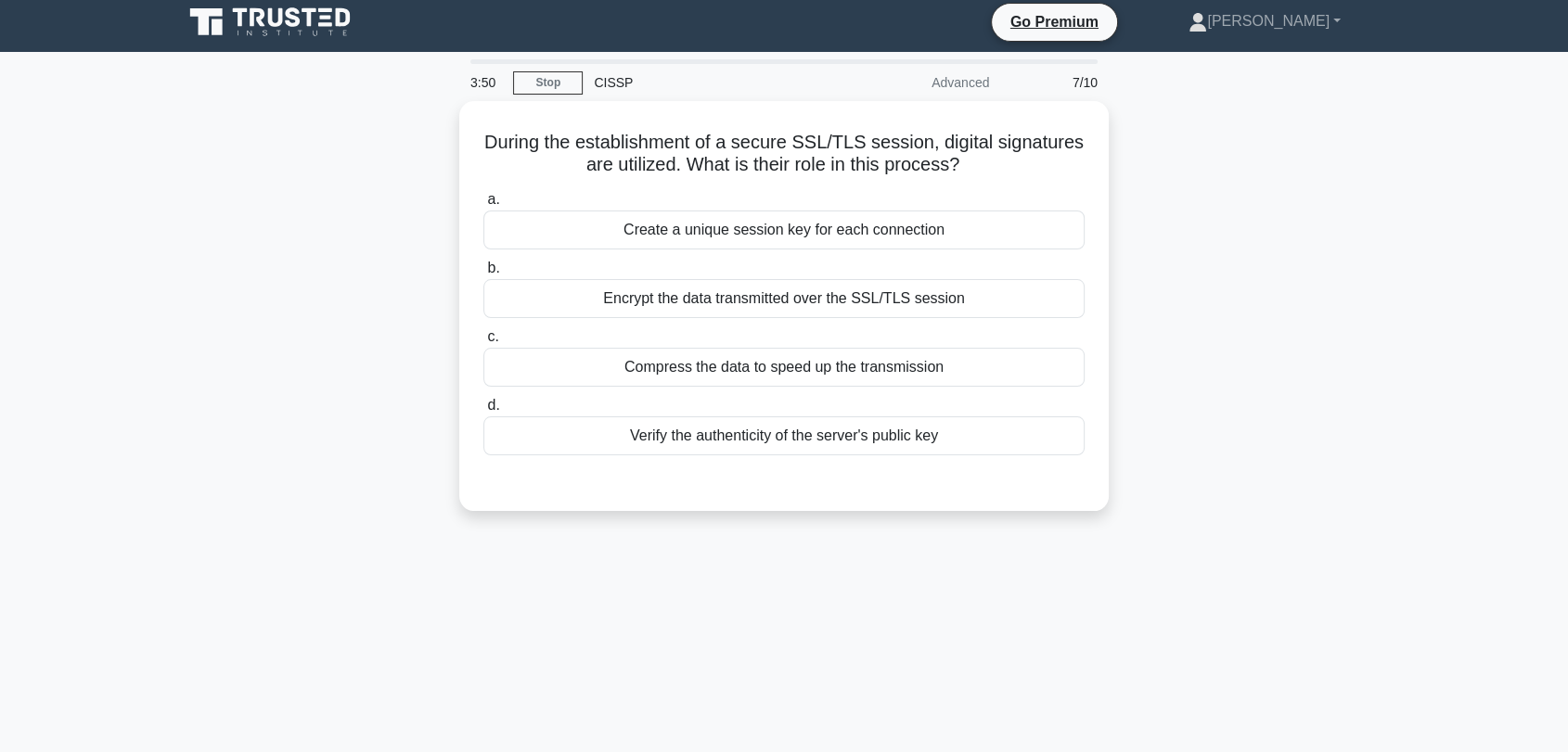
scroll to position [0, 0]
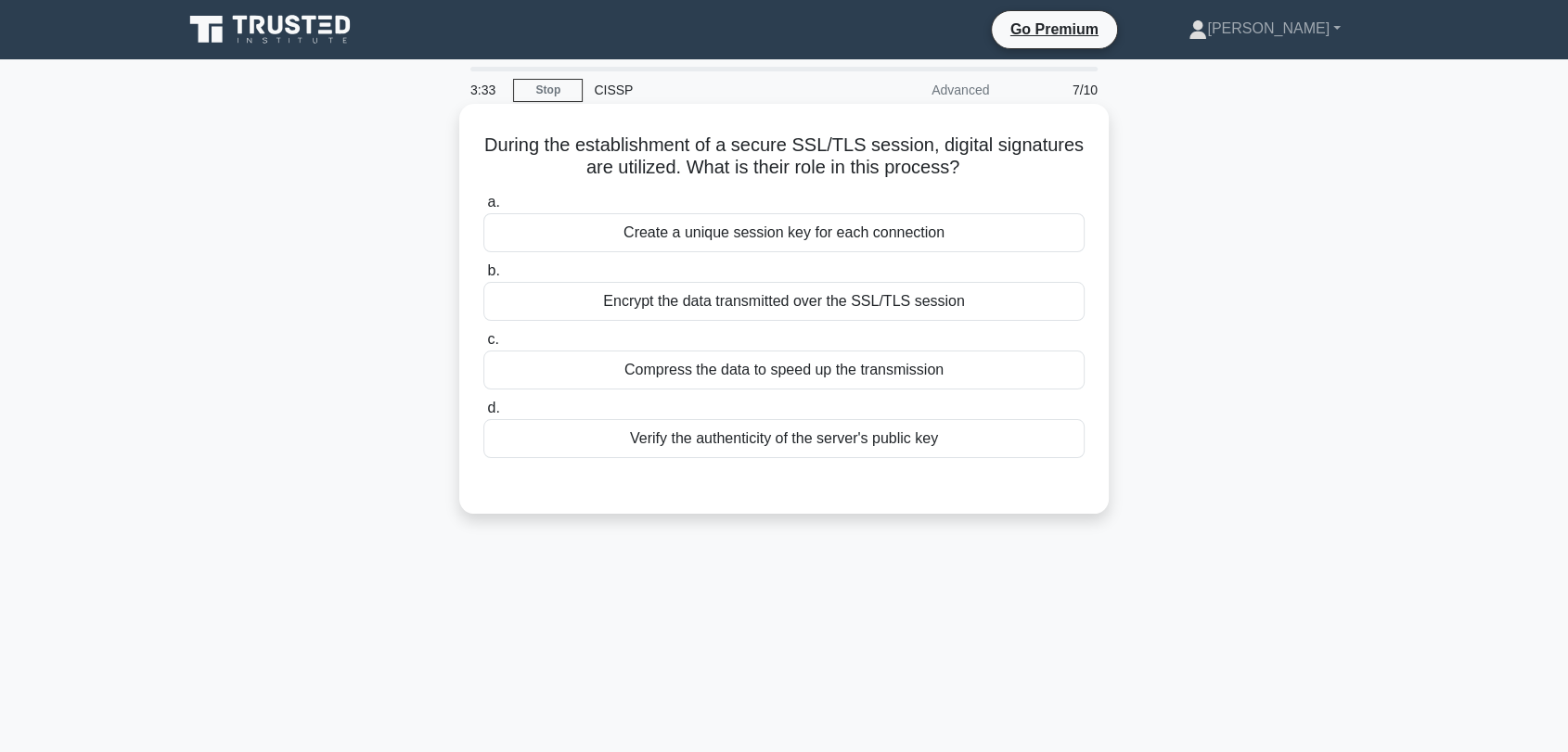
click at [770, 447] on div "Verify the authenticity of the server's public key" at bounding box center [784, 438] width 601 height 39
click at [483, 414] on input "d. Verify the authenticity of the server's public key" at bounding box center [483, 408] width 0 height 12
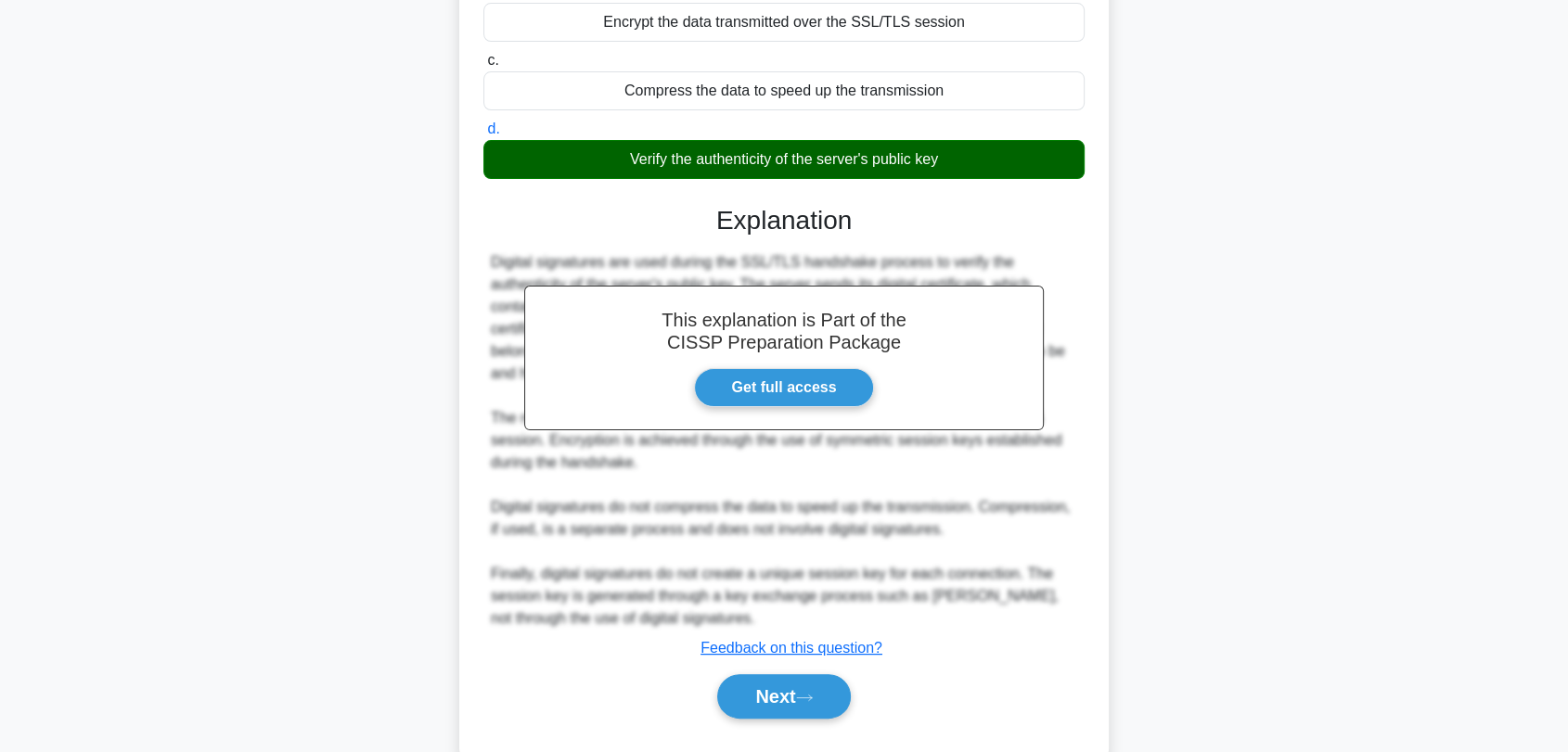
scroll to position [309, 0]
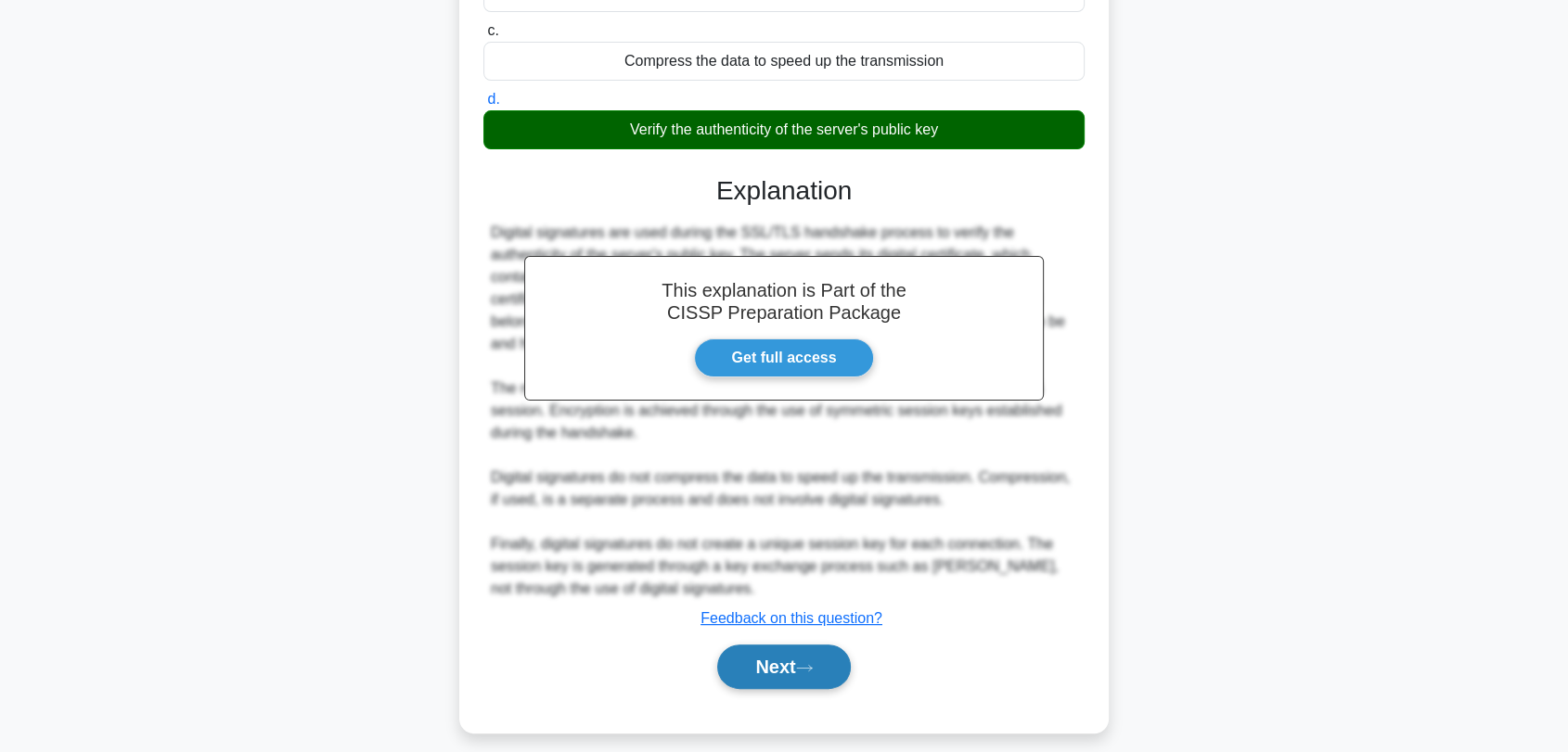
click at [809, 667] on icon at bounding box center [804, 668] width 17 height 10
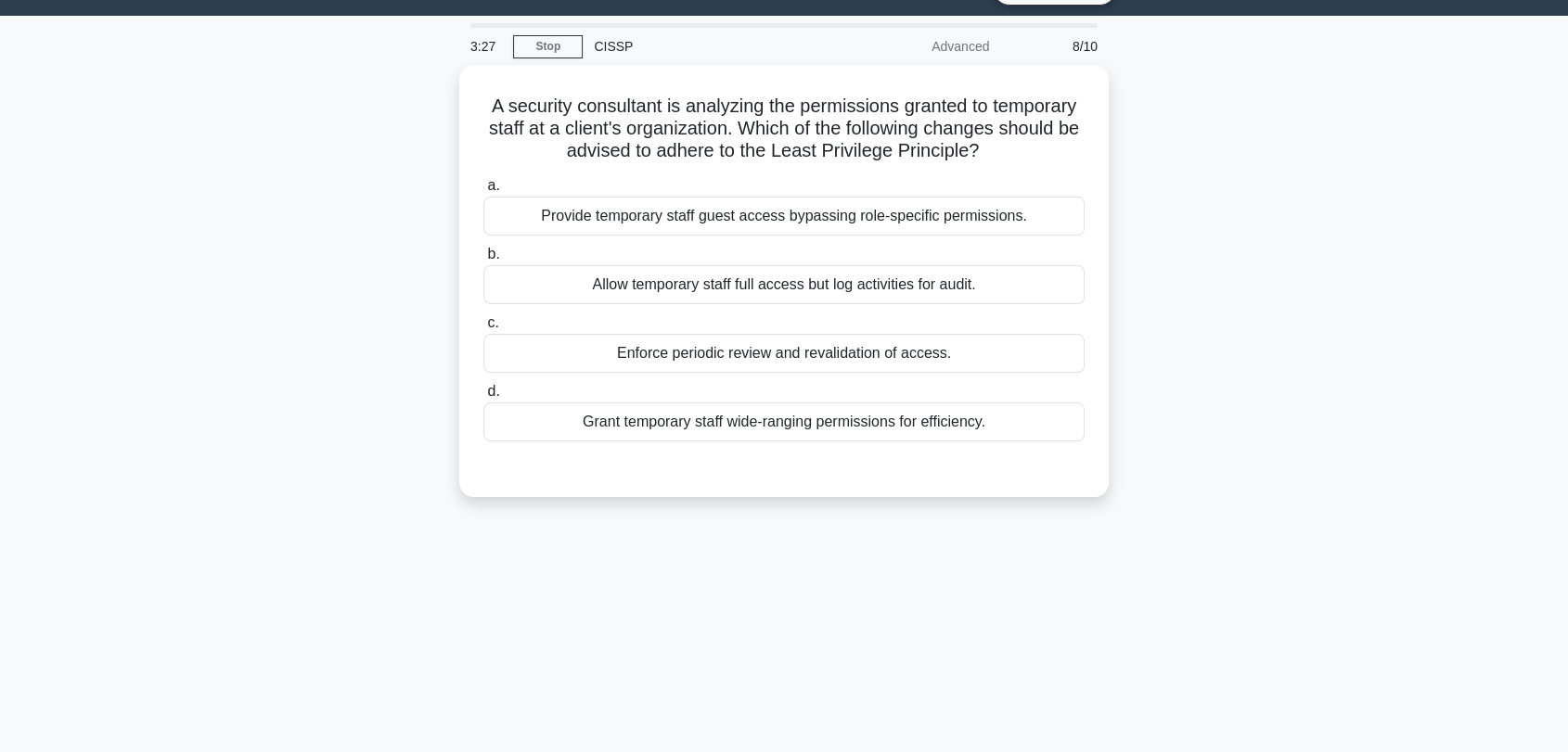
scroll to position [0, 0]
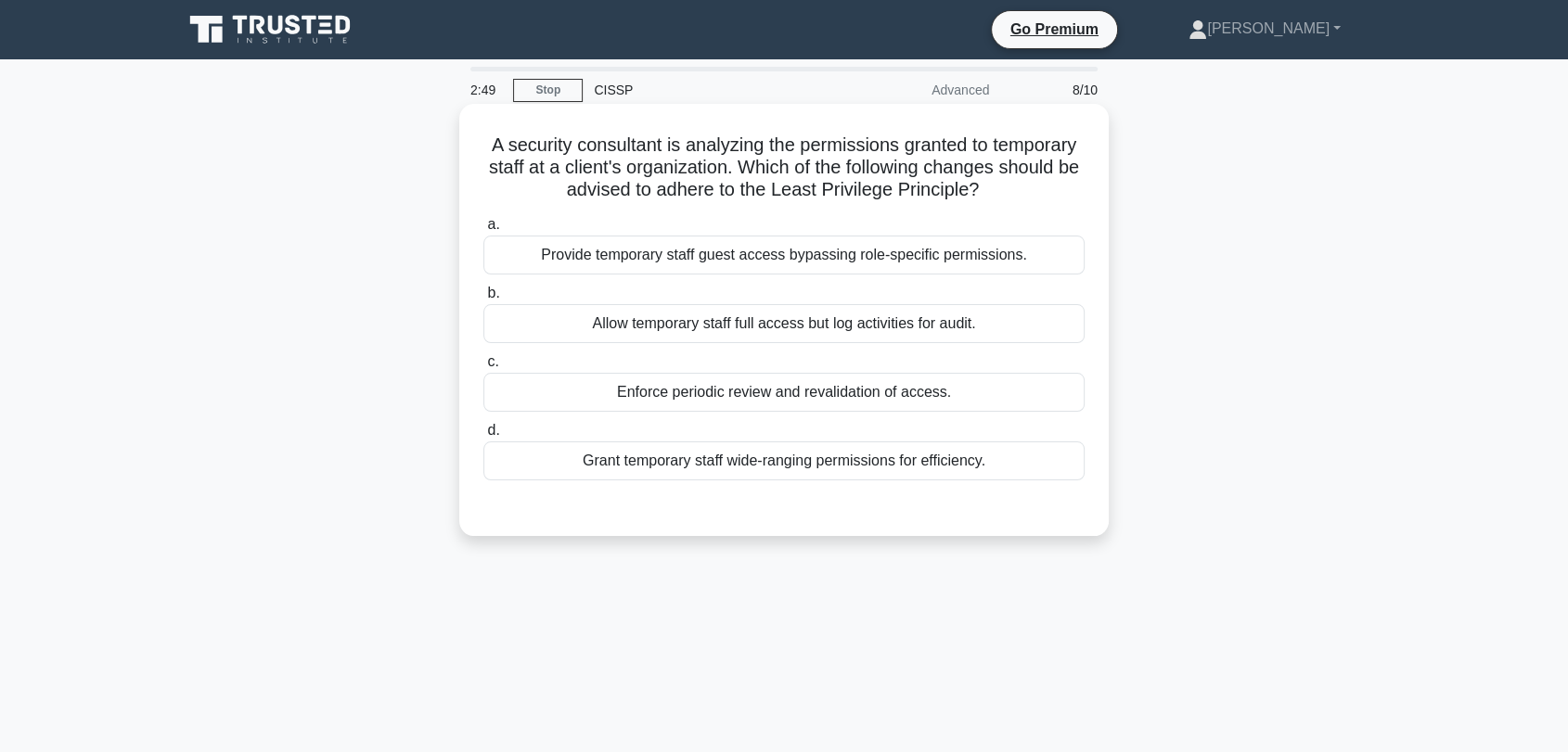
click at [811, 395] on div "Enforce periodic review and revalidation of access." at bounding box center [784, 393] width 601 height 39
click at [483, 368] on input "c. Enforce periodic review and revalidation of access." at bounding box center [483, 362] width 0 height 12
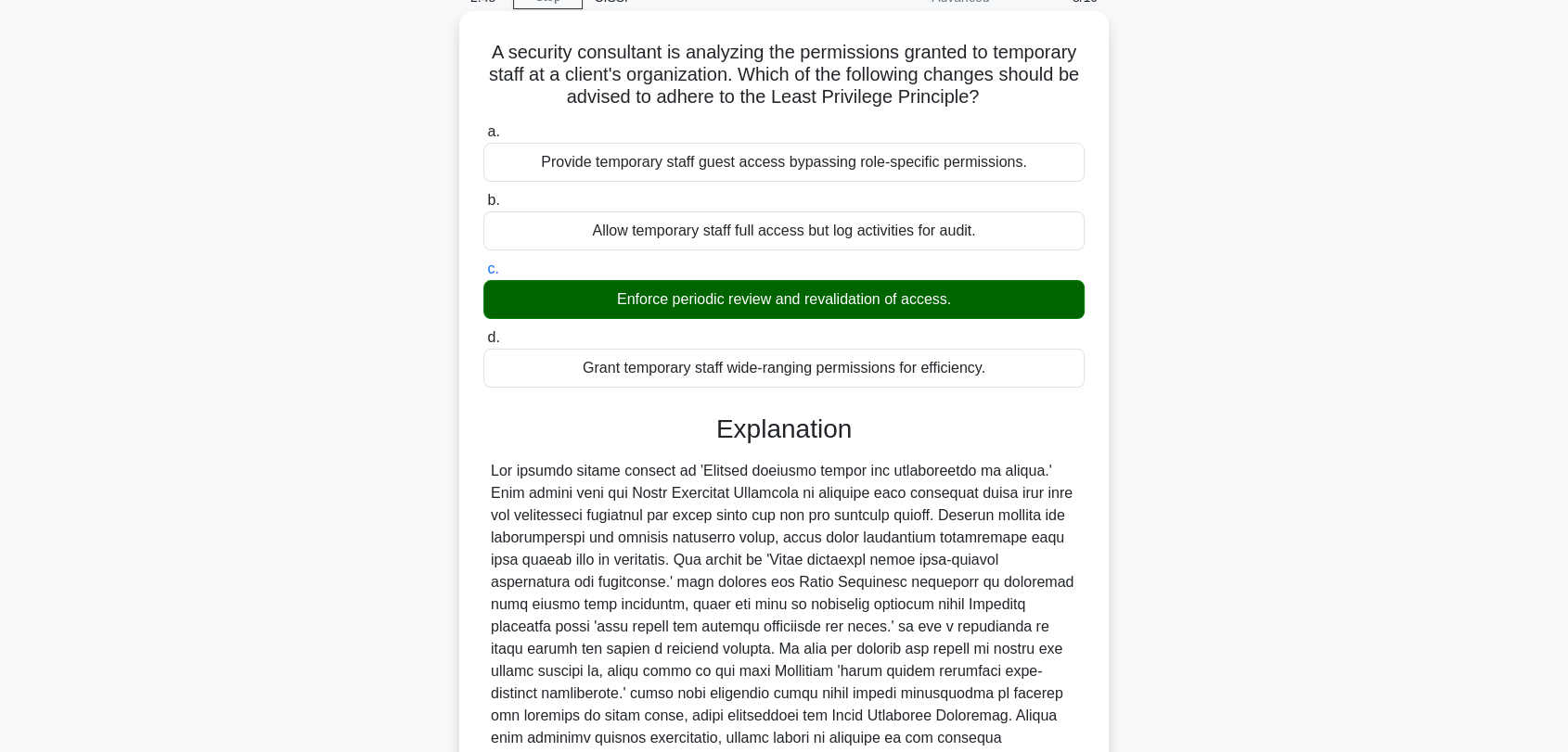
scroll to position [258, 0]
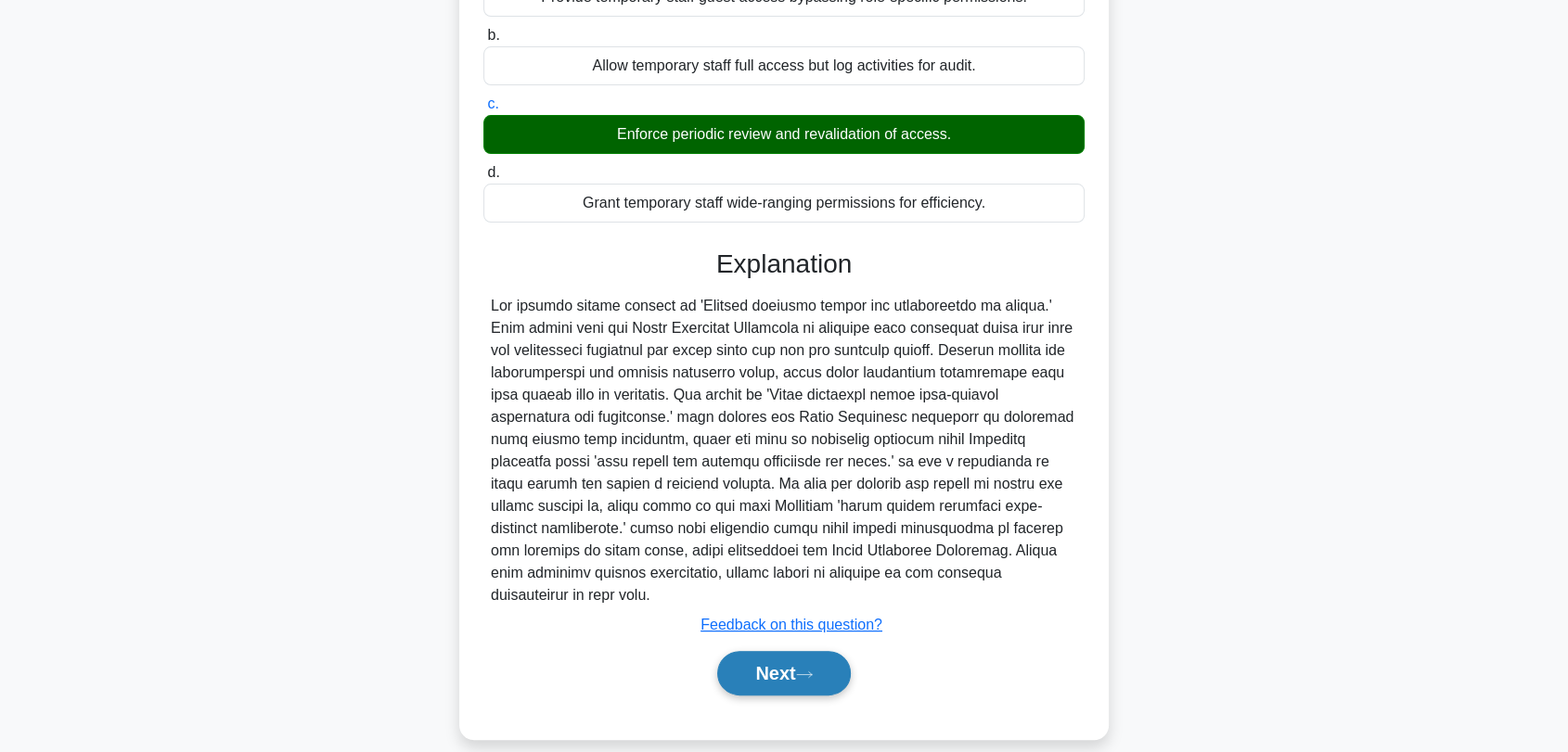
click at [814, 671] on button "Next" at bounding box center [784, 673] width 133 height 45
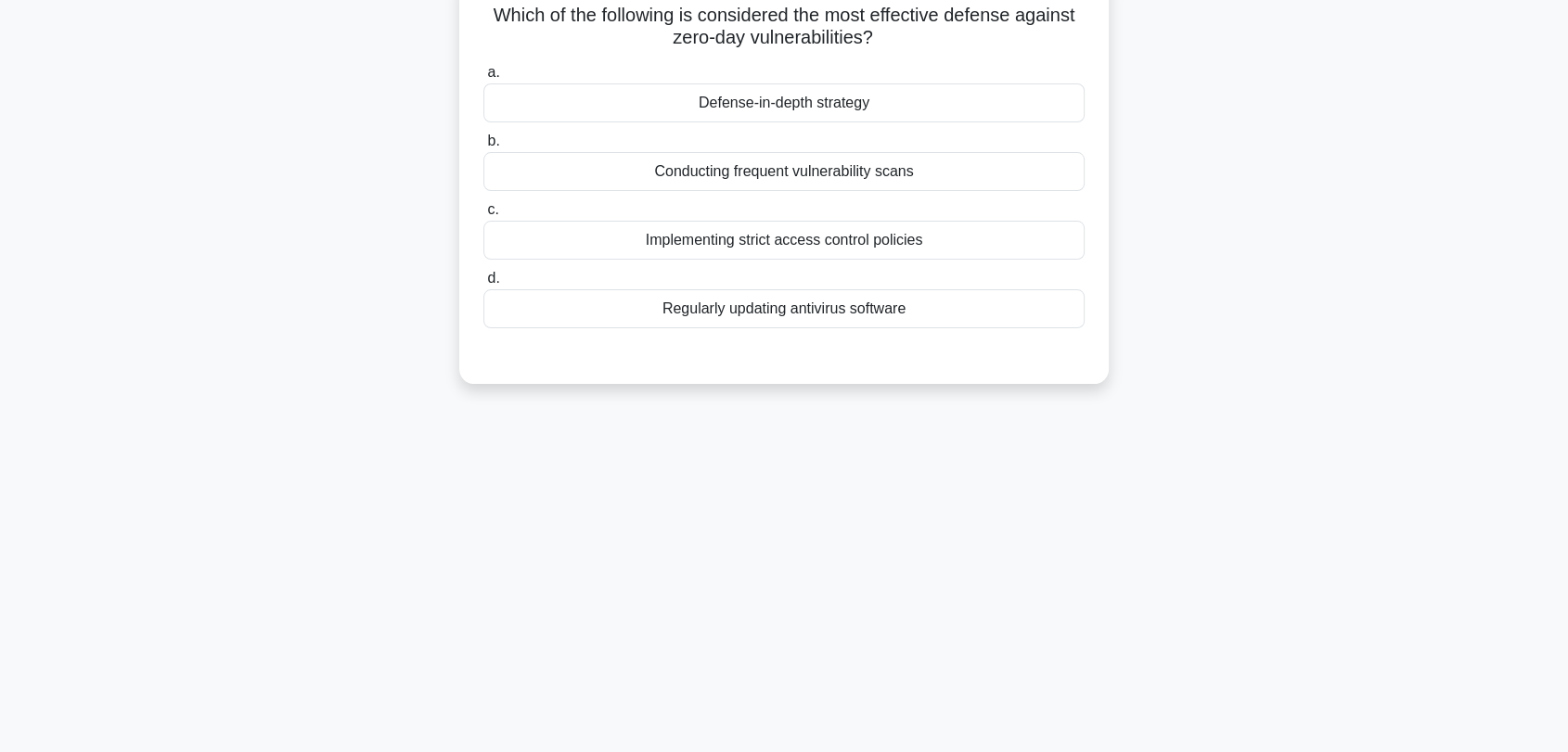
scroll to position [0, 0]
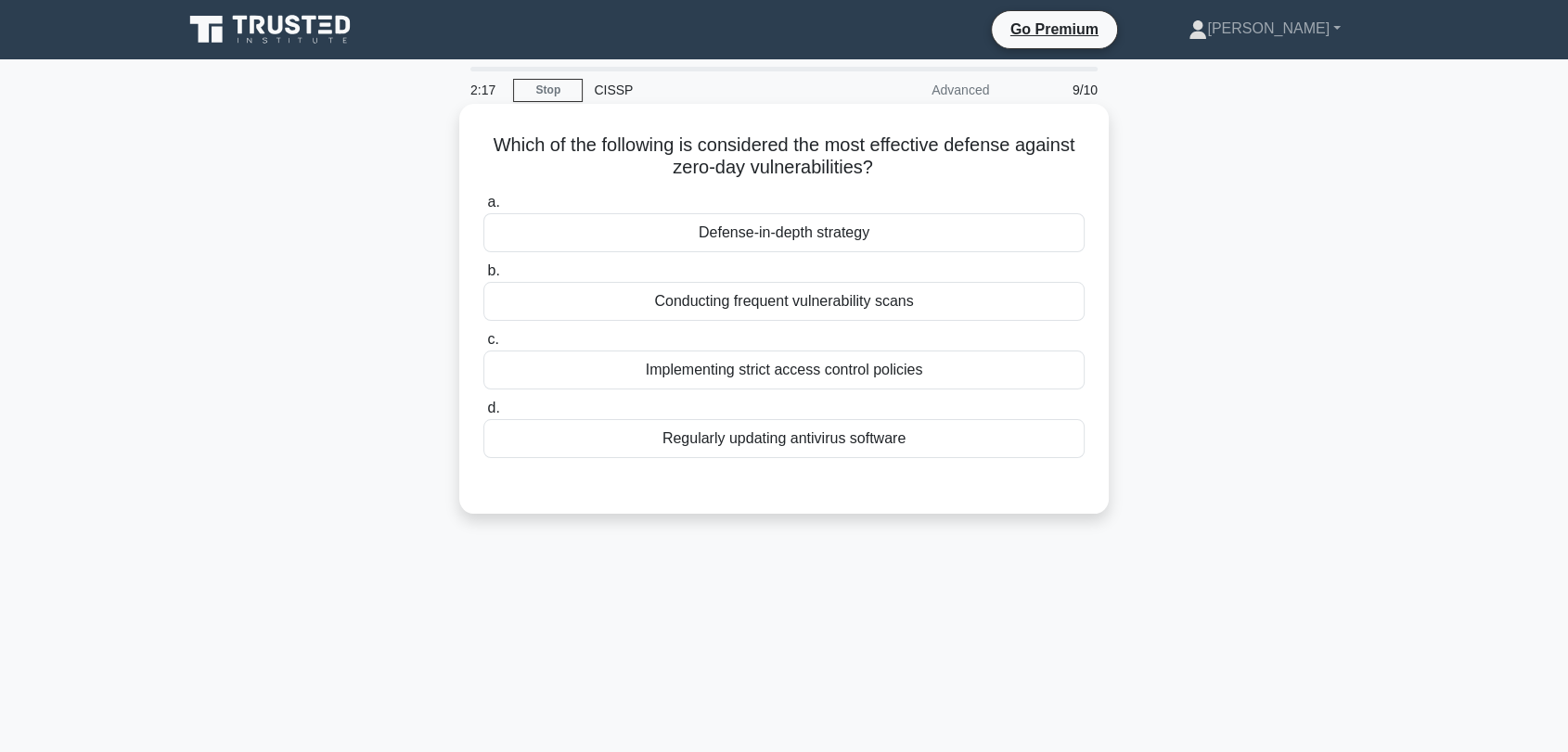
click at [798, 239] on div "Defense-in-depth strategy" at bounding box center [784, 233] width 601 height 39
click at [483, 208] on input "a. Defense-in-depth strategy" at bounding box center [483, 203] width 0 height 12
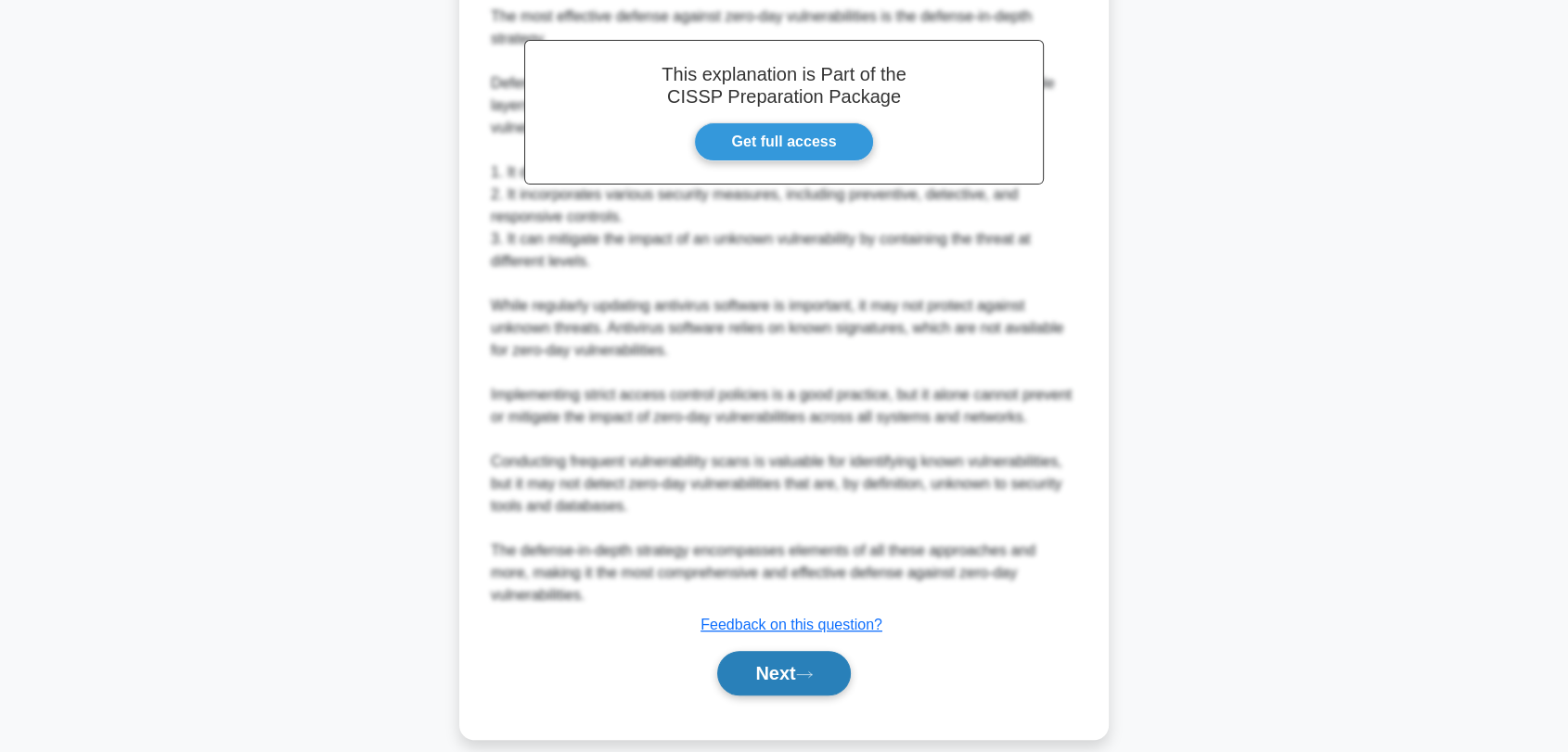
click at [797, 664] on button "Next" at bounding box center [784, 673] width 133 height 45
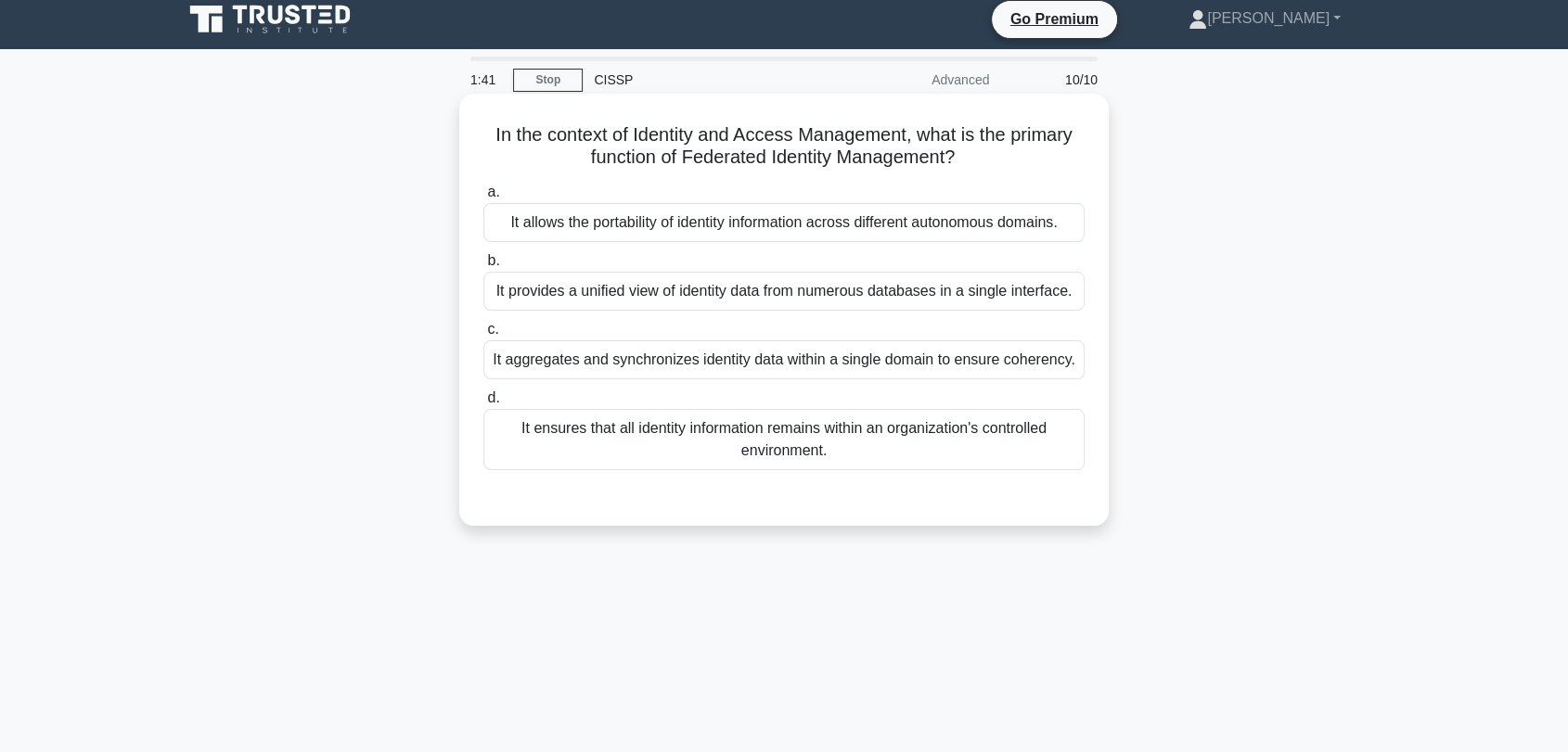
click at [904, 229] on div "It allows the portability of identity information across different autonomous d…" at bounding box center [784, 222] width 601 height 39
click at [483, 199] on input "a. It allows the portability of identity information across different autonomou…" at bounding box center [483, 192] width 0 height 12
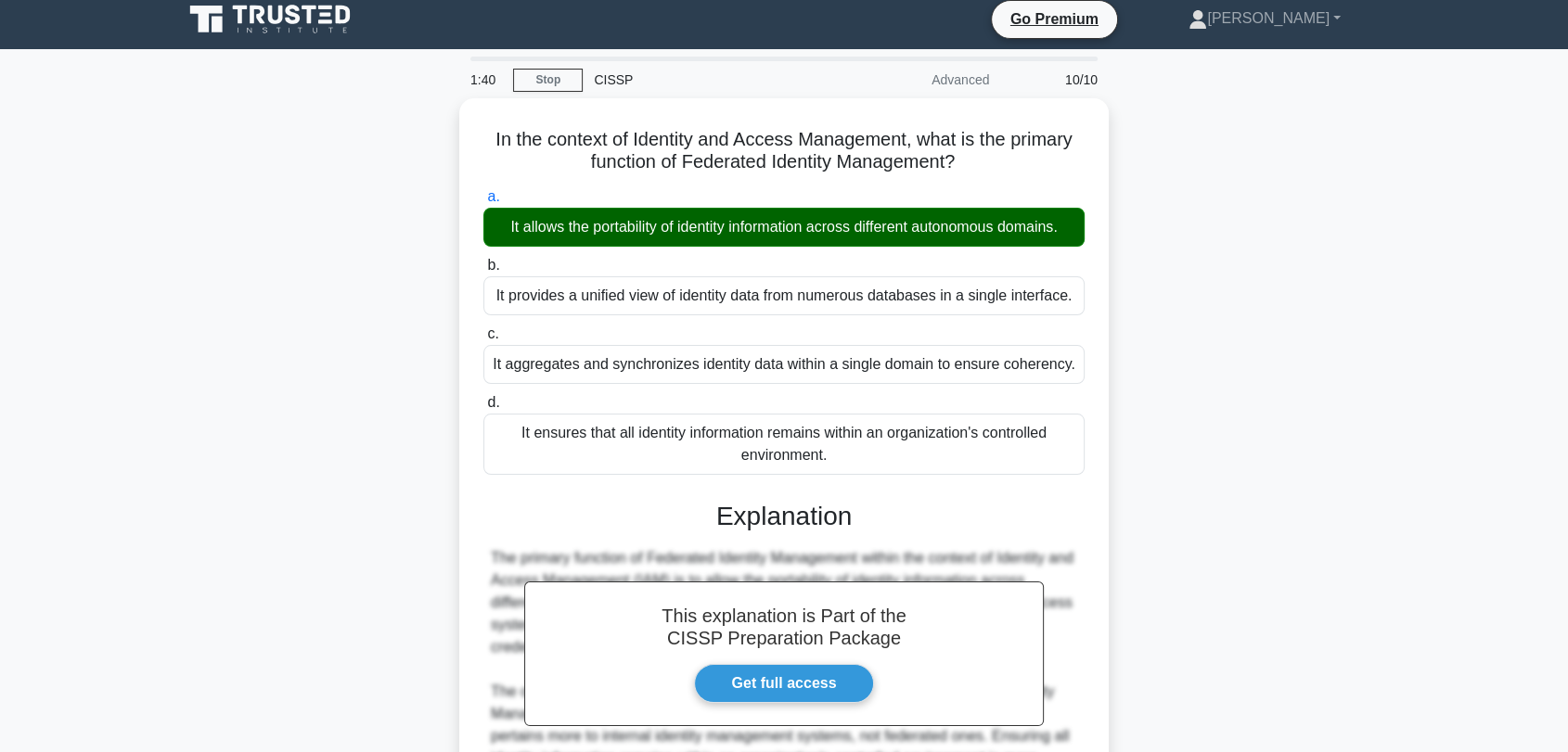
scroll to position [302, 0]
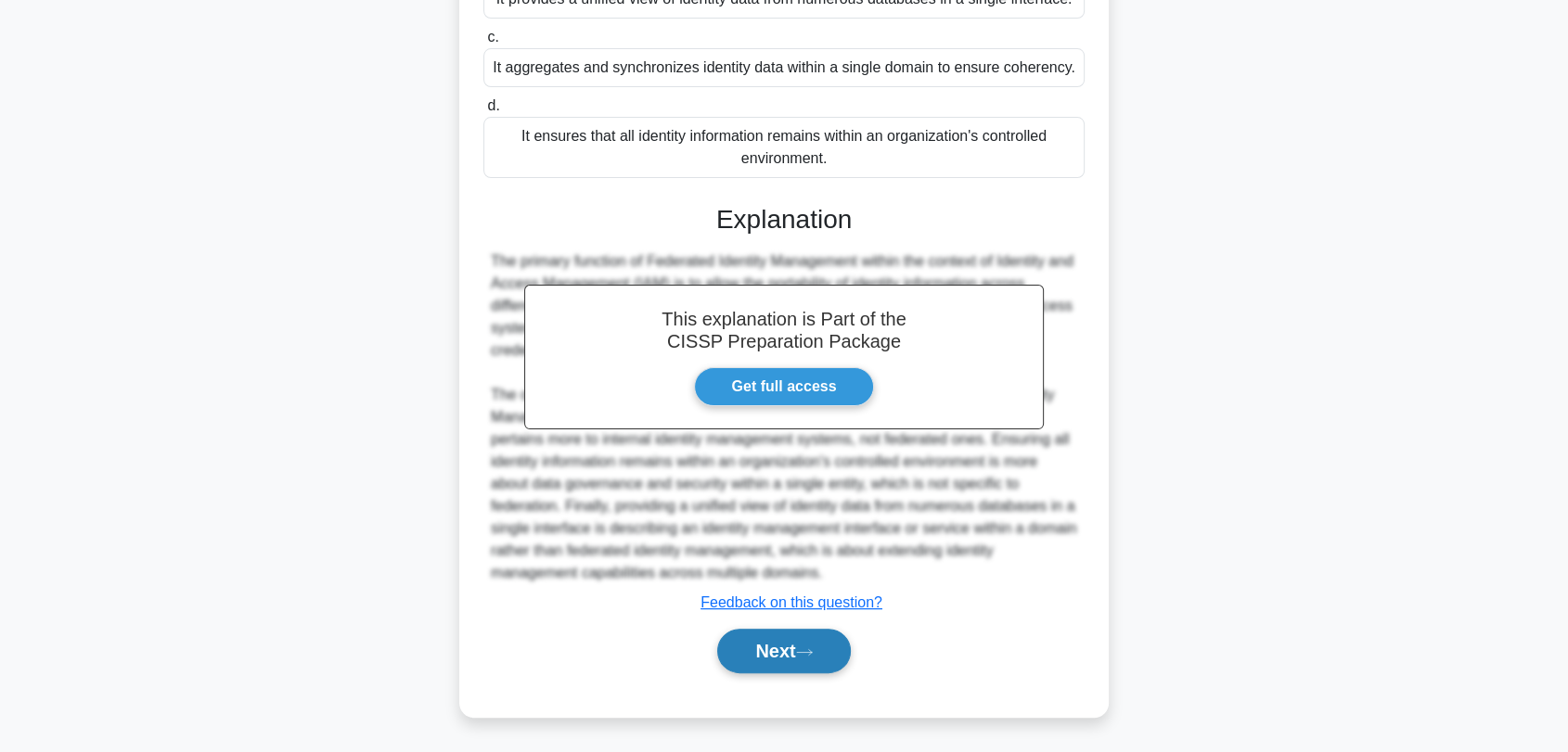
click at [813, 647] on icon at bounding box center [804, 652] width 17 height 10
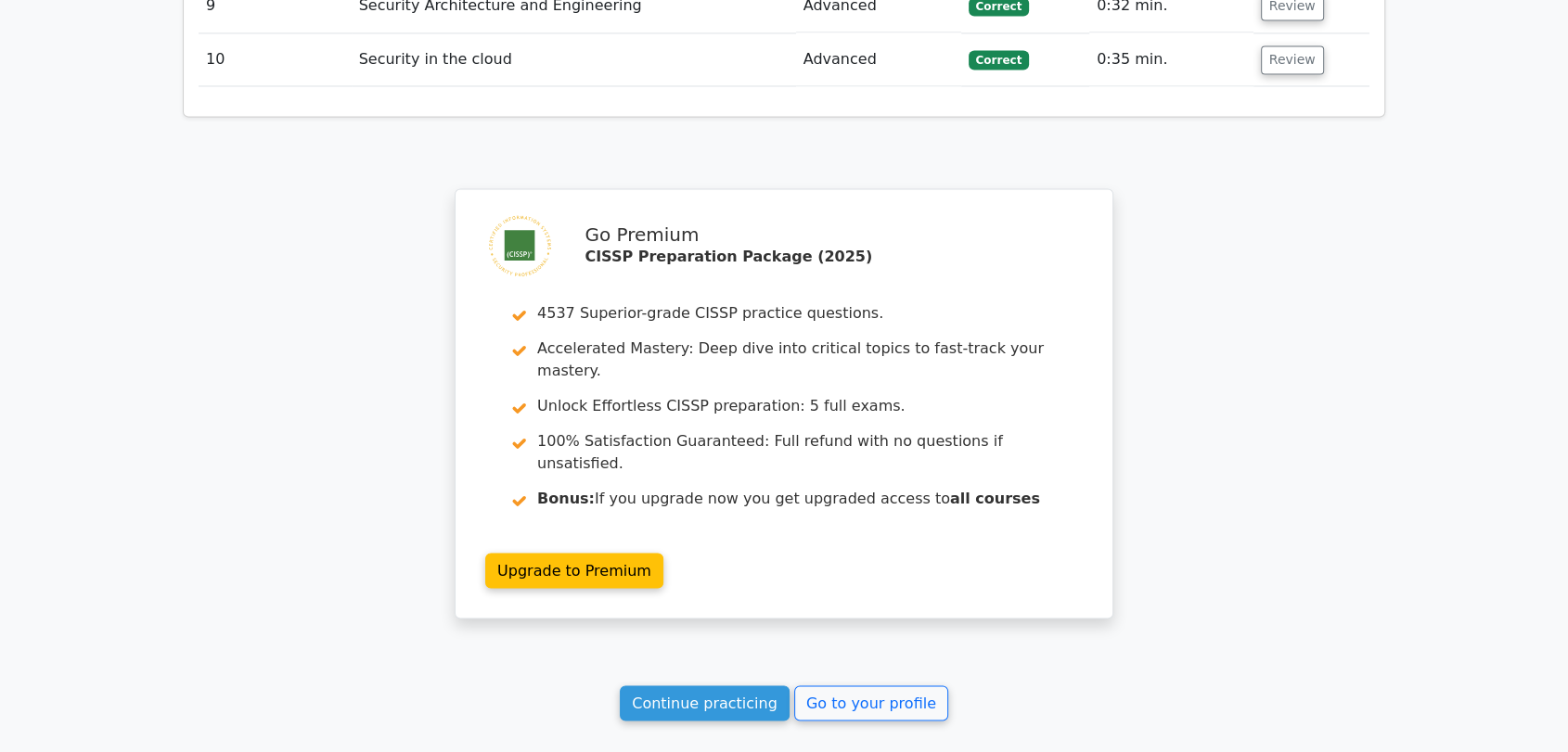
scroll to position [3106, 0]
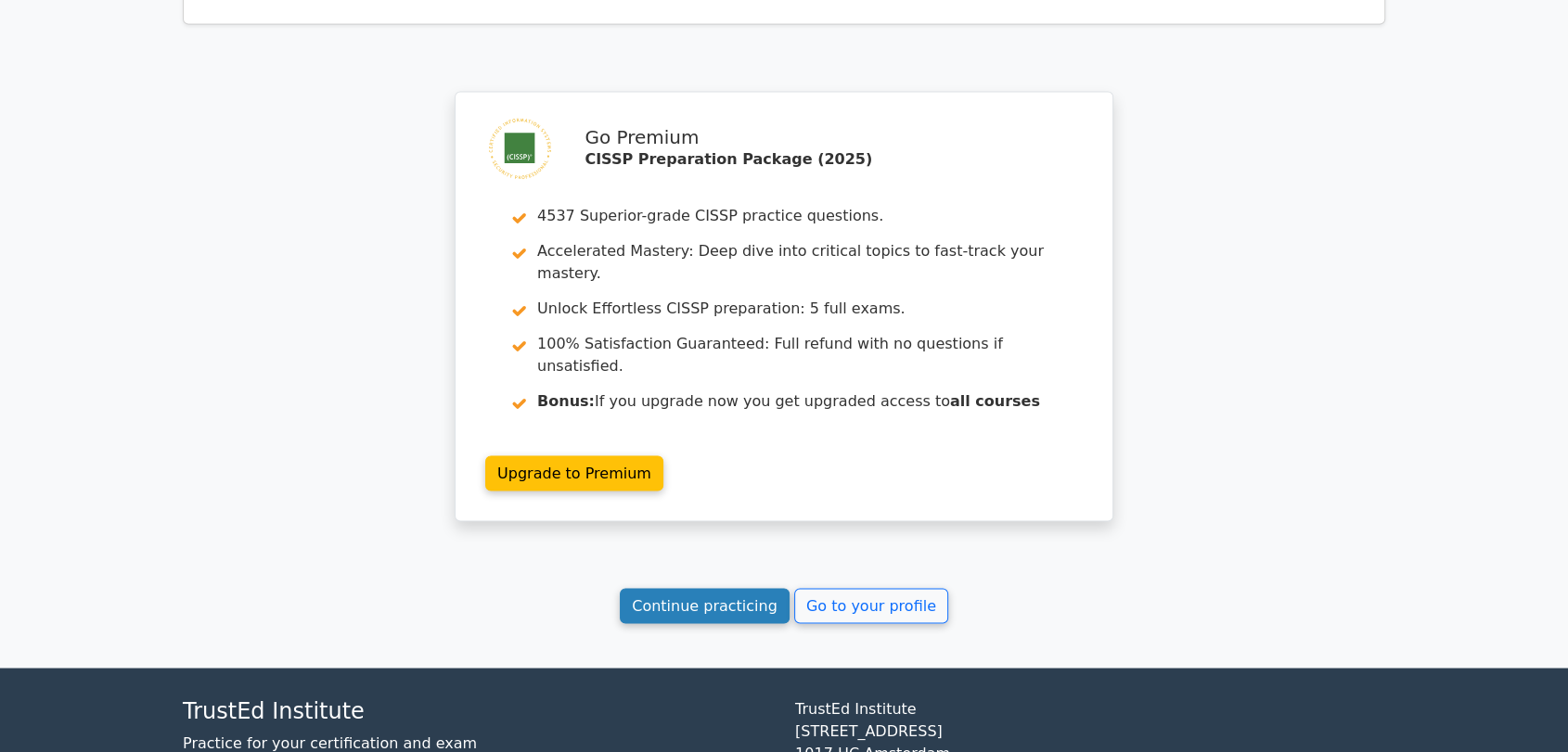
click at [724, 587] on link "Continue practicing" at bounding box center [705, 605] width 170 height 35
